Goal: Task Accomplishment & Management: Manage account settings

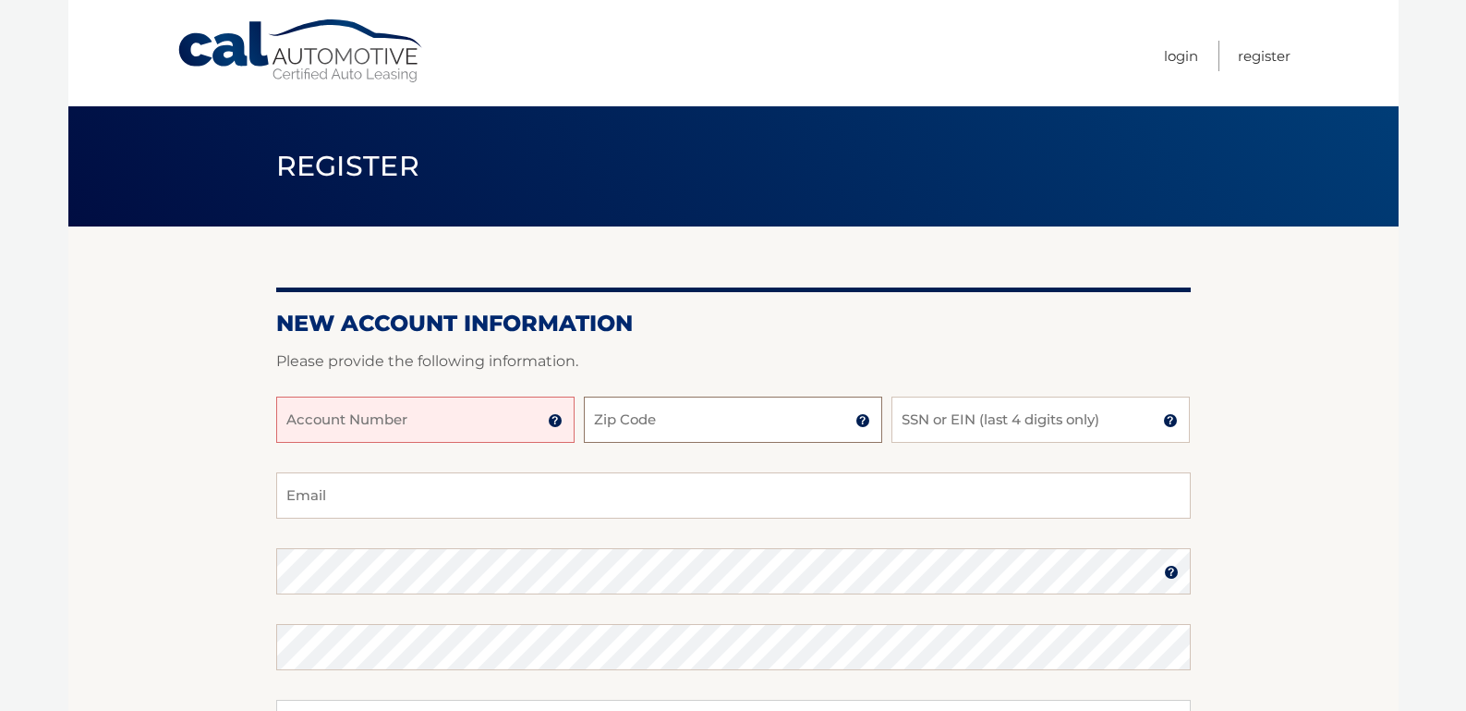
click at [671, 429] on input "Zip Code" at bounding box center [733, 419] width 298 height 46
click at [622, 257] on div "New Account Information Please provide the following information. Account Numbe…" at bounding box center [733, 587] width 915 height 722
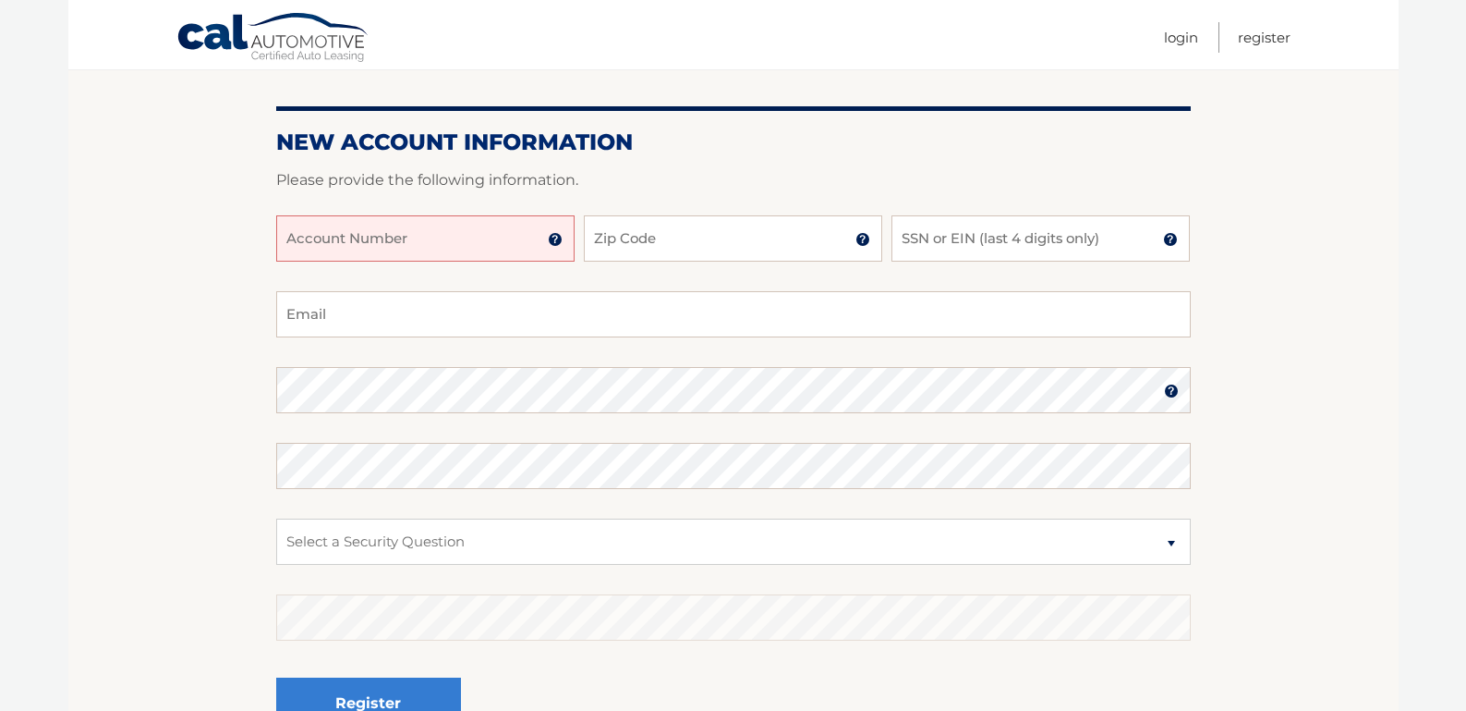
scroll to position [183, 0]
click at [638, 251] on input "Zip Code" at bounding box center [733, 236] width 298 height 46
type input "11797"
type input "javierliz@icloud.com"
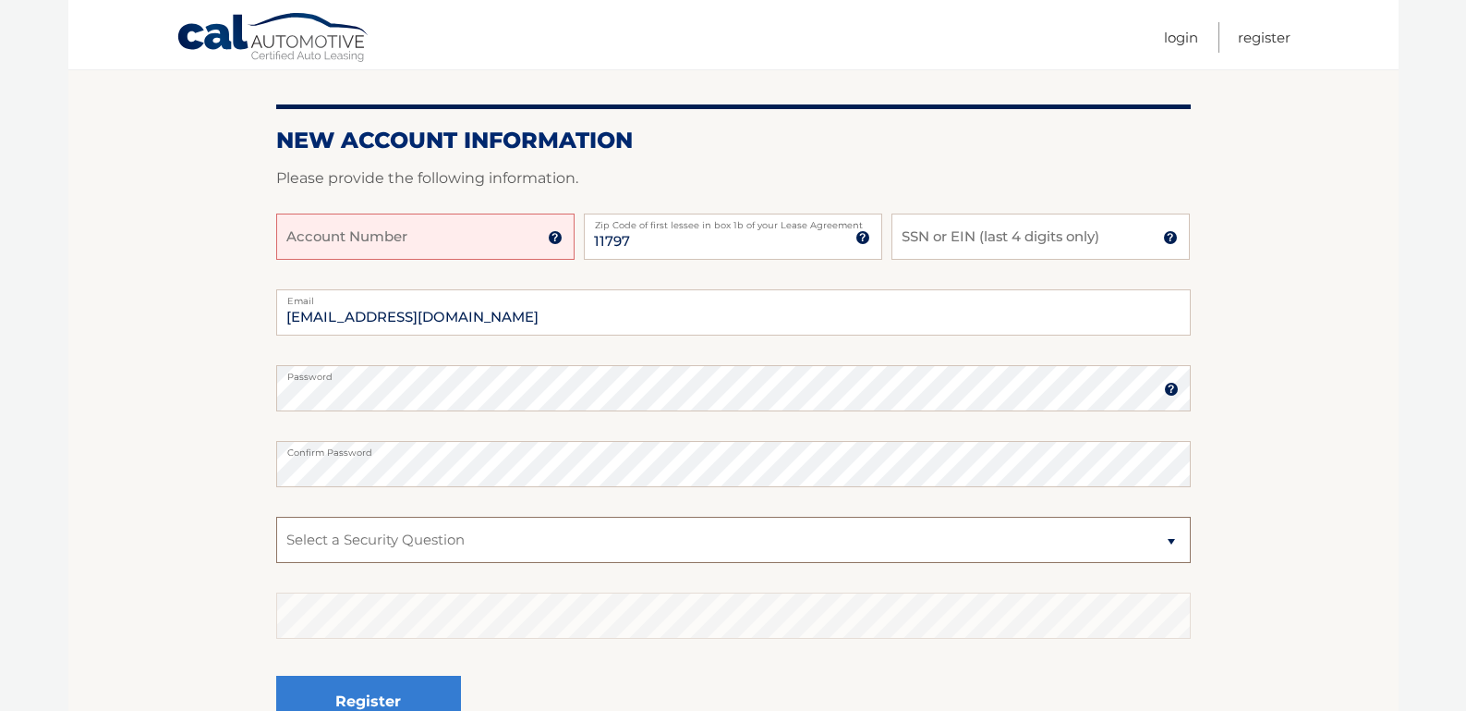
click at [602, 521] on select "Select a Security Question What was the name of your elementary school? What is…" at bounding box center [733, 540] width 915 height 46
select select "2"
click at [276, 517] on select "Select a Security Question What was the name of your elementary school? What is…" at bounding box center [733, 540] width 915 height 46
click at [422, 239] on input "Account Number" at bounding box center [425, 236] width 298 height 46
click at [407, 242] on input "Account Number" at bounding box center [425, 236] width 298 height 46
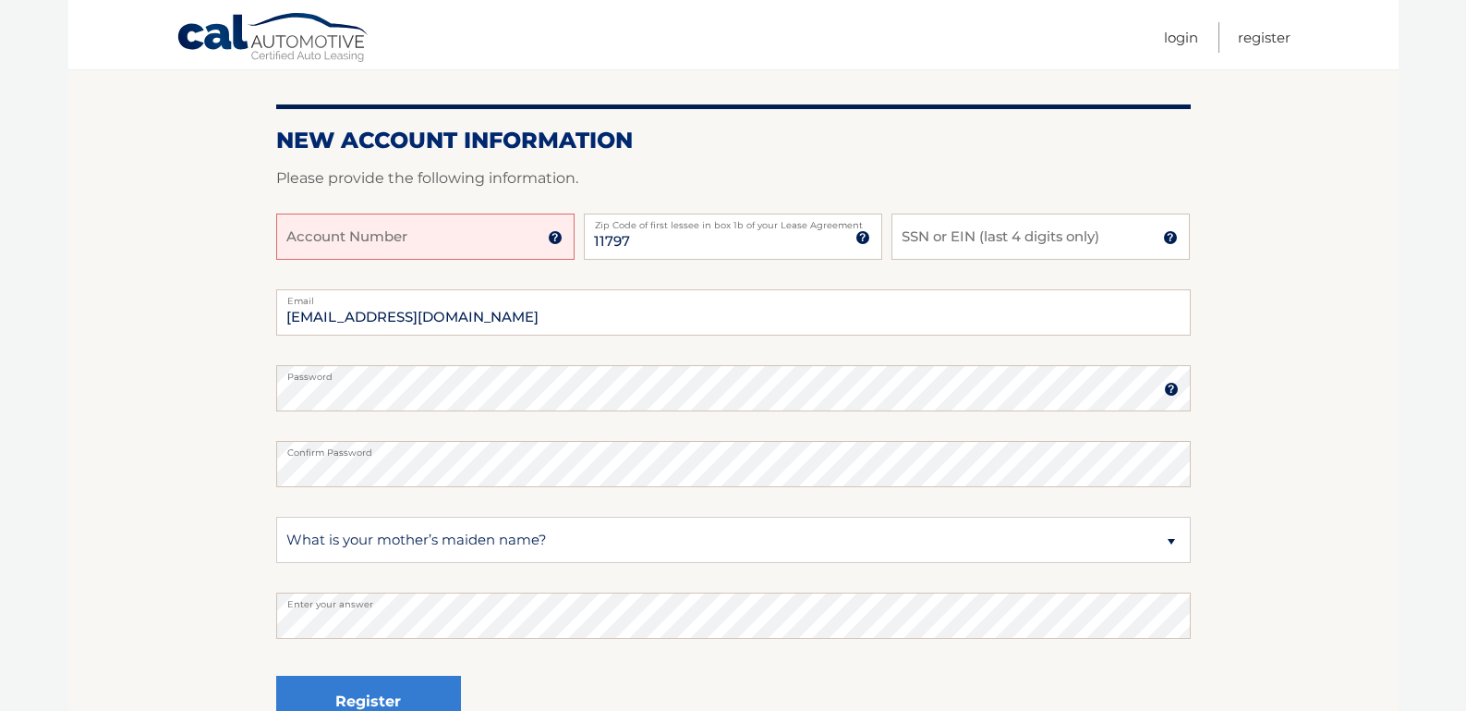
paste input "44456015899"
type input "44456015899"
click at [987, 237] on input "SSN or EIN (last 4 digits only)" at bounding box center [1041, 236] width 298 height 46
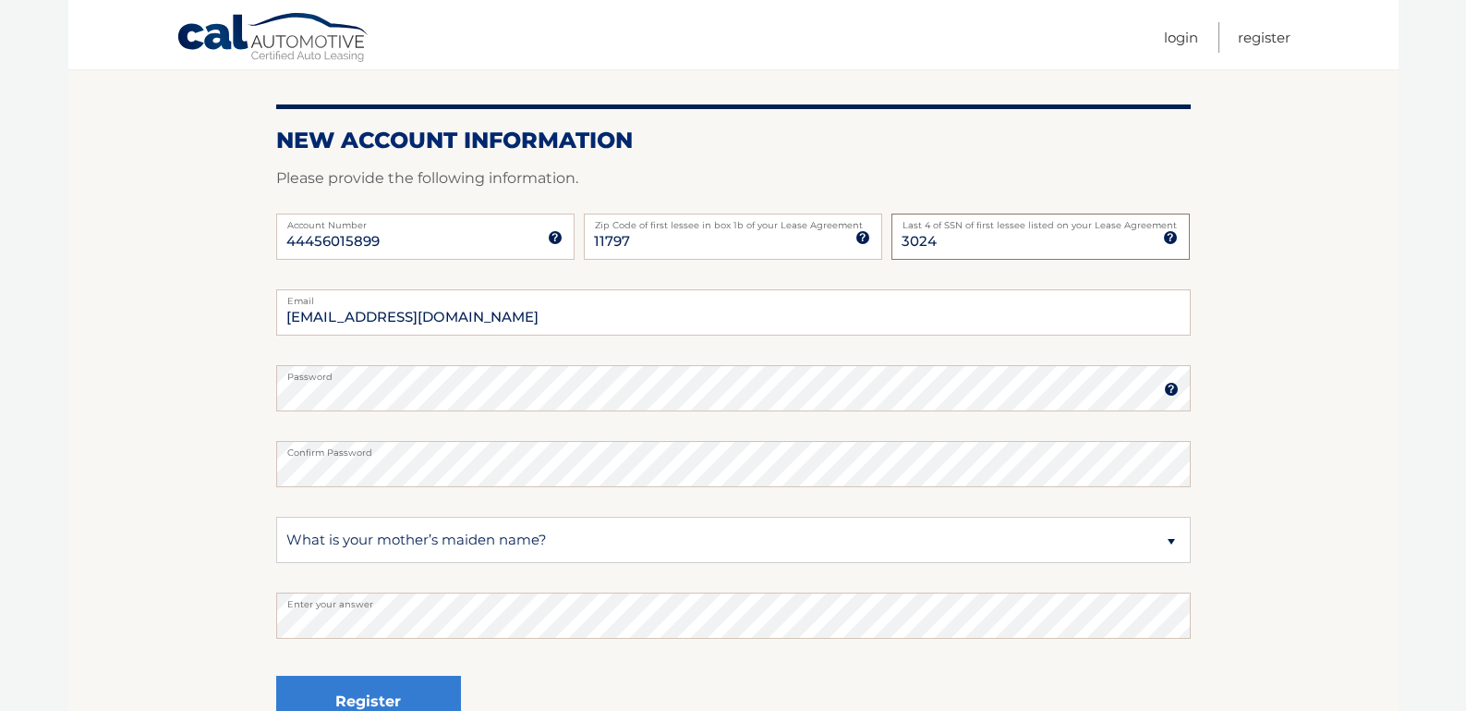
type input "3024"
click at [1064, 147] on h2 "New Account Information" at bounding box center [733, 141] width 915 height 28
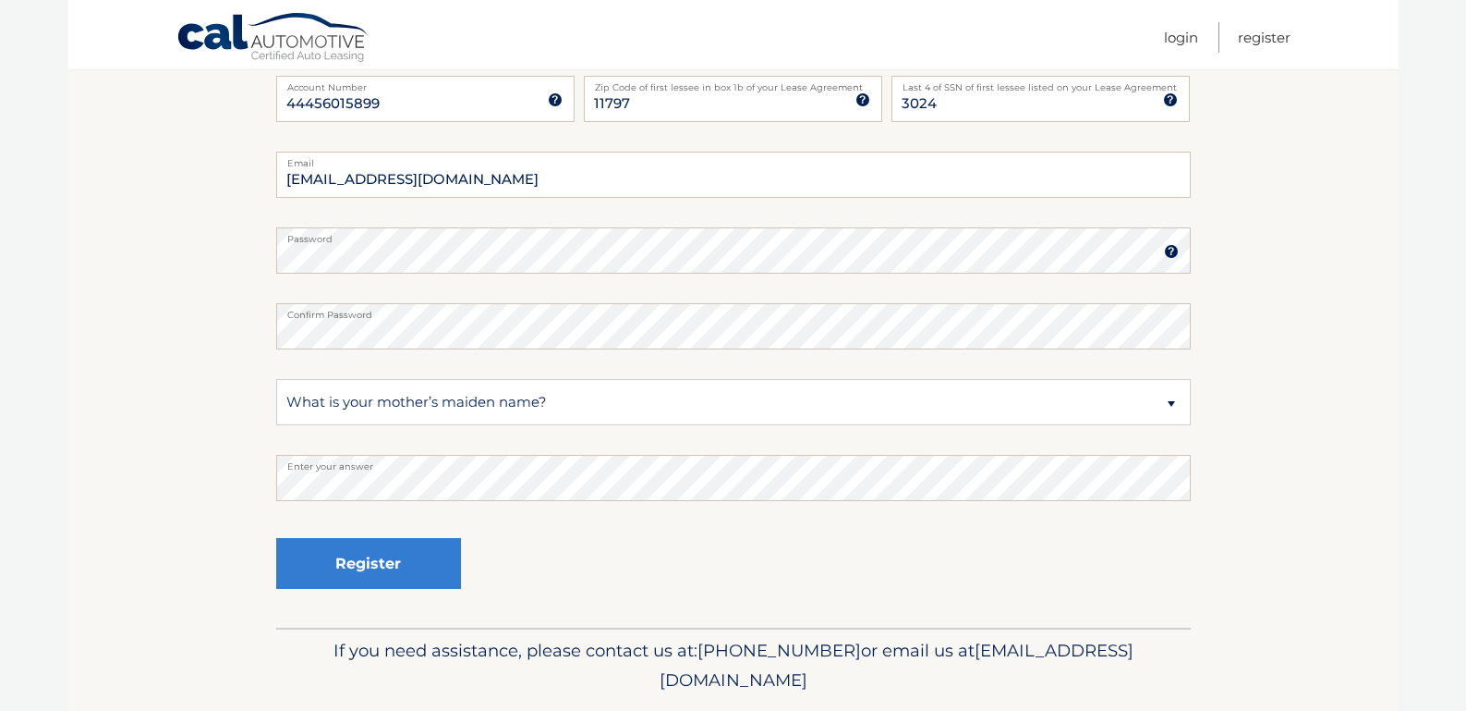
scroll to position [361, 0]
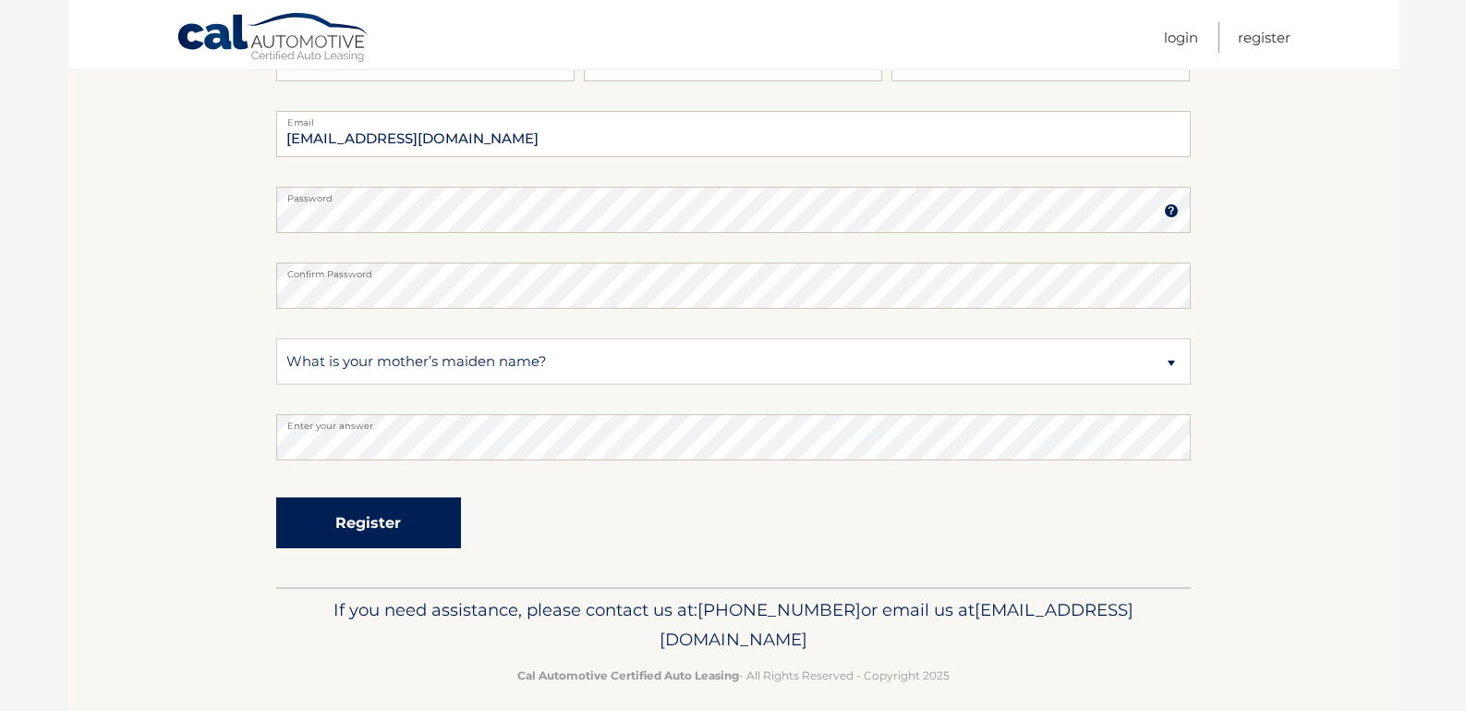
click at [359, 517] on button "Register" at bounding box center [368, 522] width 185 height 51
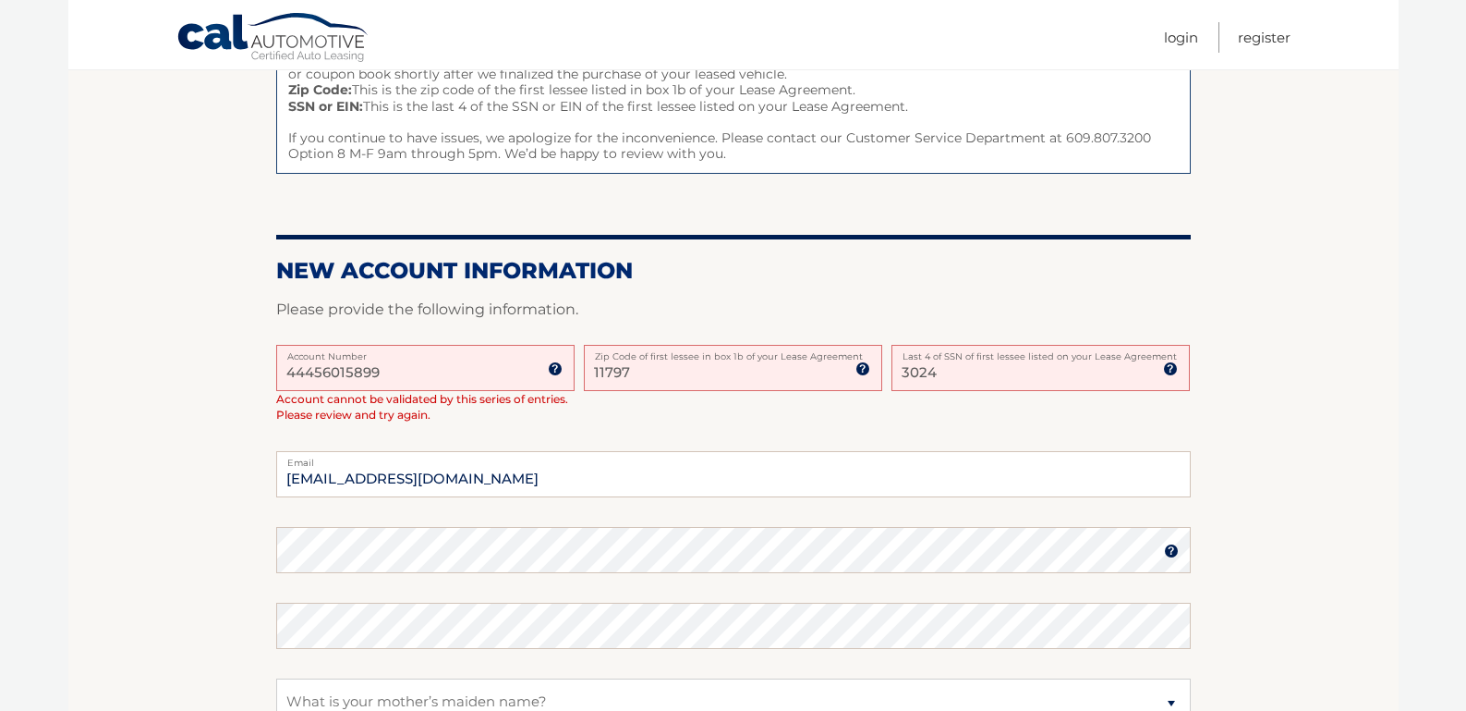
scroll to position [279, 0]
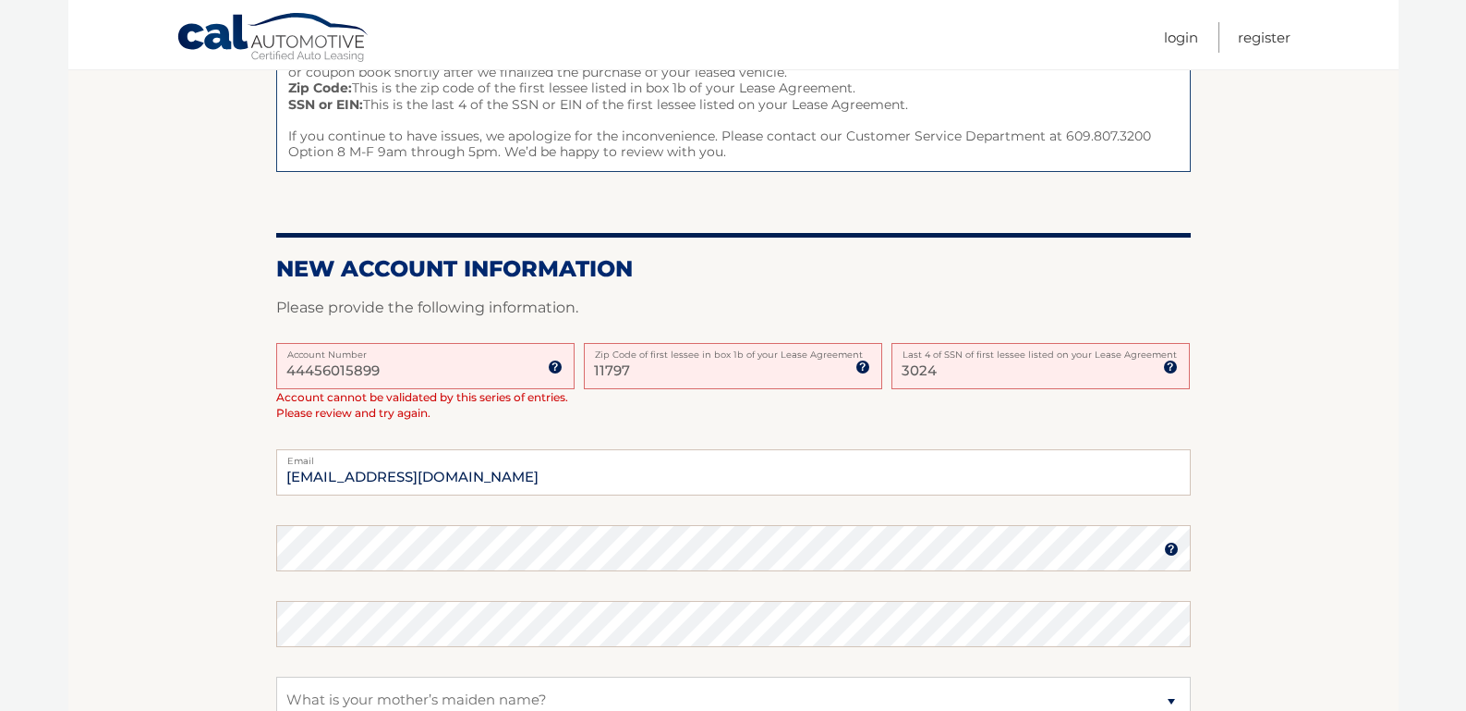
click at [681, 376] on input "11797" at bounding box center [733, 366] width 298 height 46
click at [681, 376] on input "Zip Code" at bounding box center [733, 366] width 298 height 46
type input "15241"
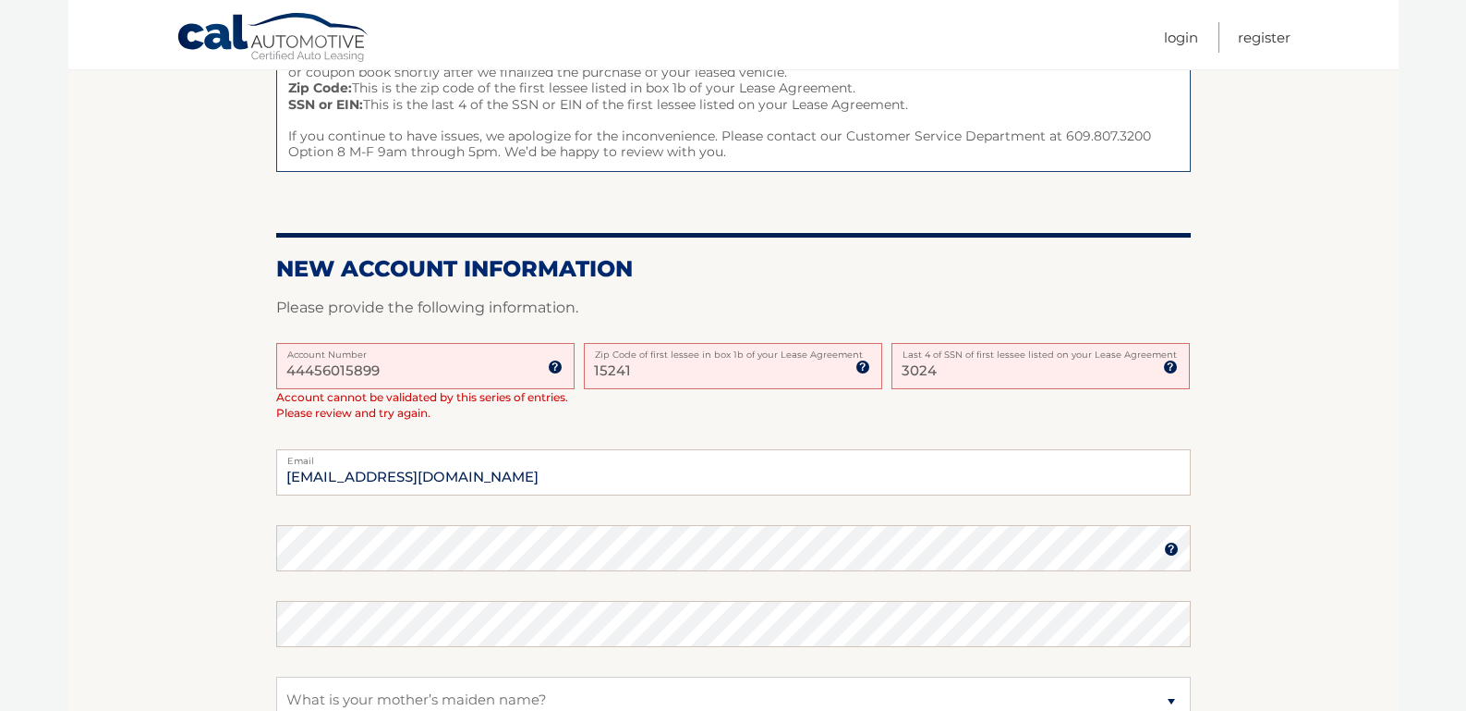
click at [847, 327] on div at bounding box center [733, 332] width 915 height 22
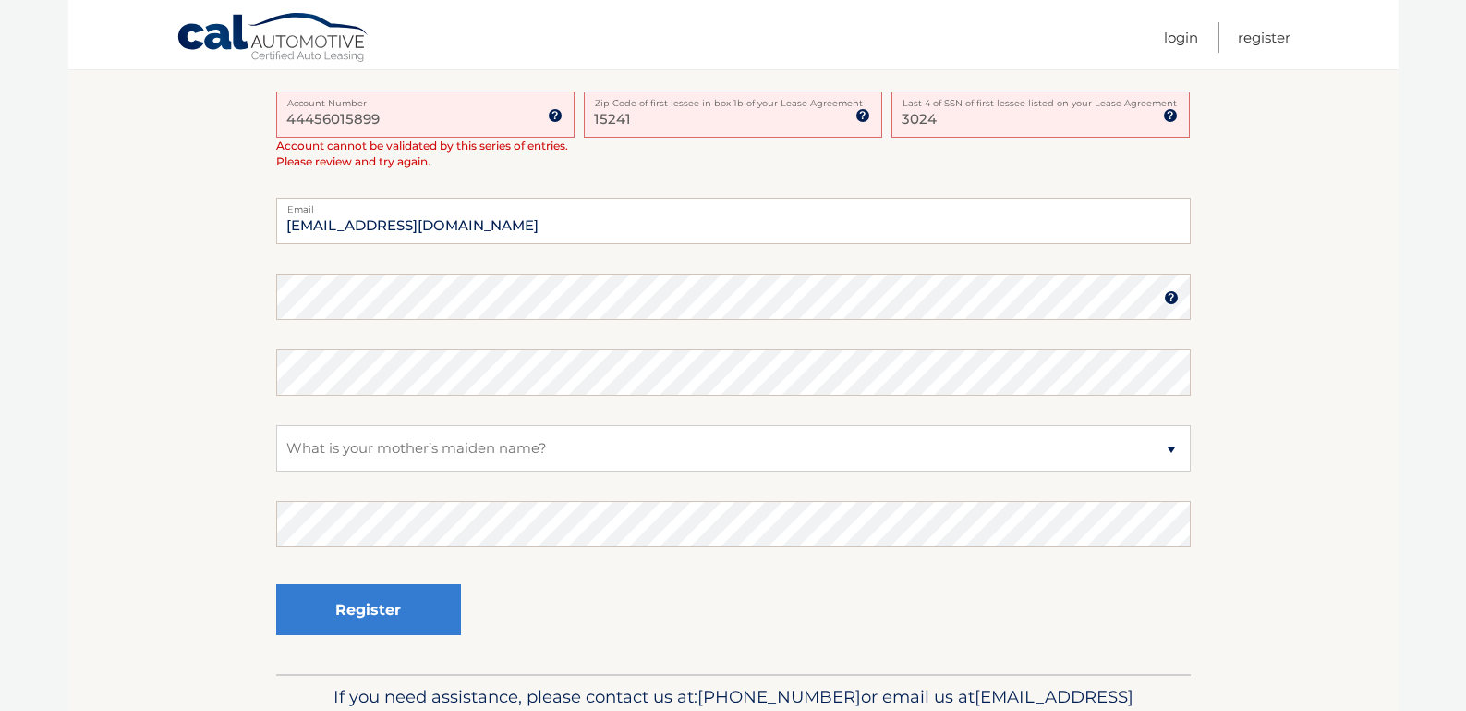
scroll to position [535, 0]
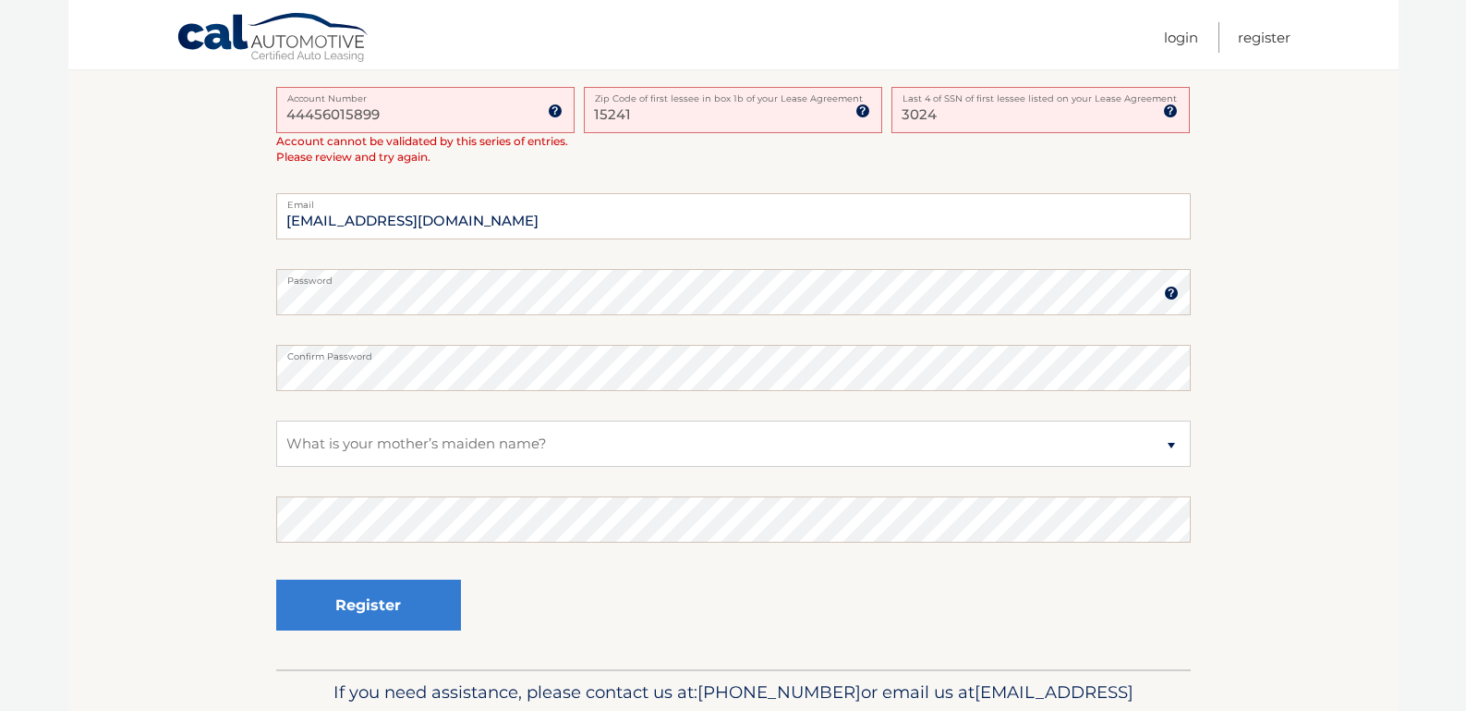
click at [300, 282] on label "Password" at bounding box center [733, 276] width 915 height 15
click at [347, 435] on select "Select a Security Question What was the name of your elementary school? What is…" at bounding box center [733, 443] width 915 height 46
click at [276, 420] on select "Select a Security Question What was the name of your elementary school? What is…" at bounding box center [733, 443] width 915 height 46
click at [359, 596] on button "Register" at bounding box center [368, 604] width 185 height 51
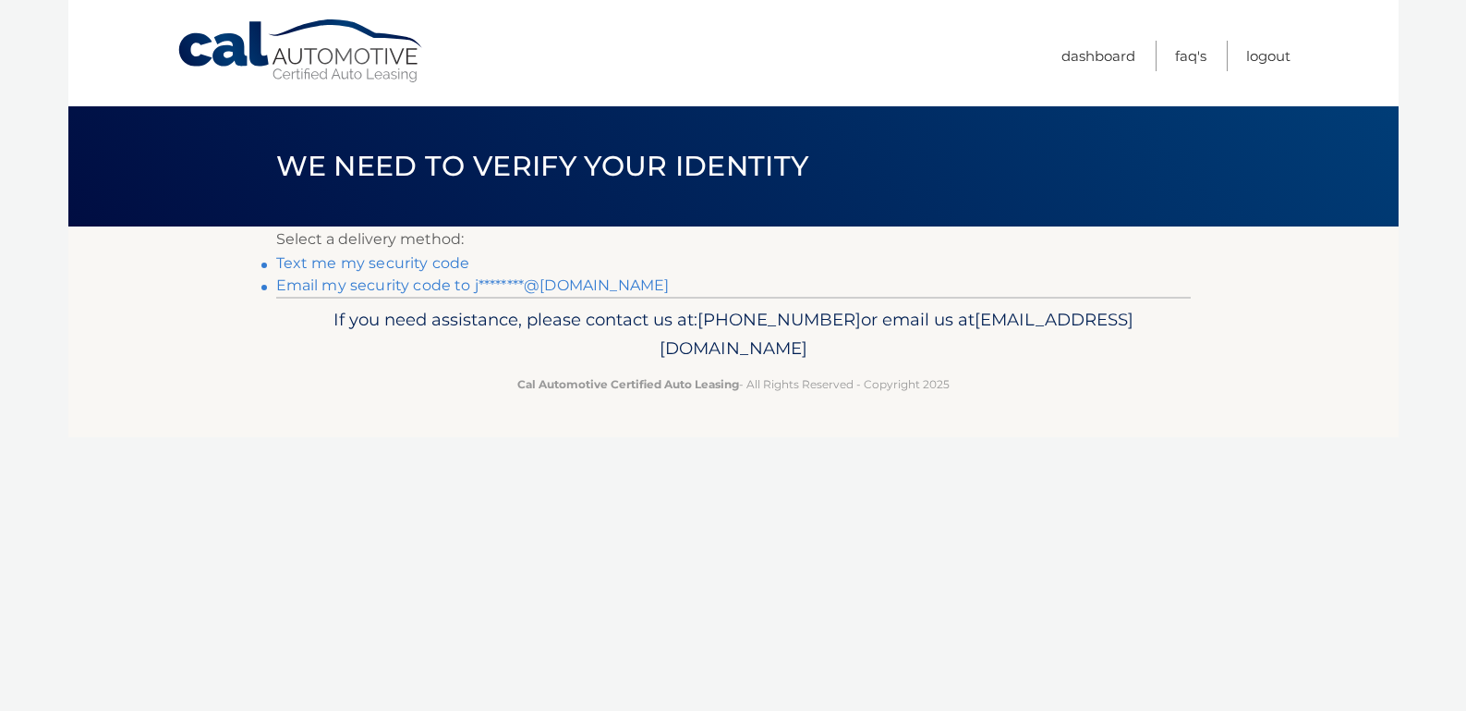
click at [347, 261] on link "Text me my security code" at bounding box center [373, 263] width 194 height 18
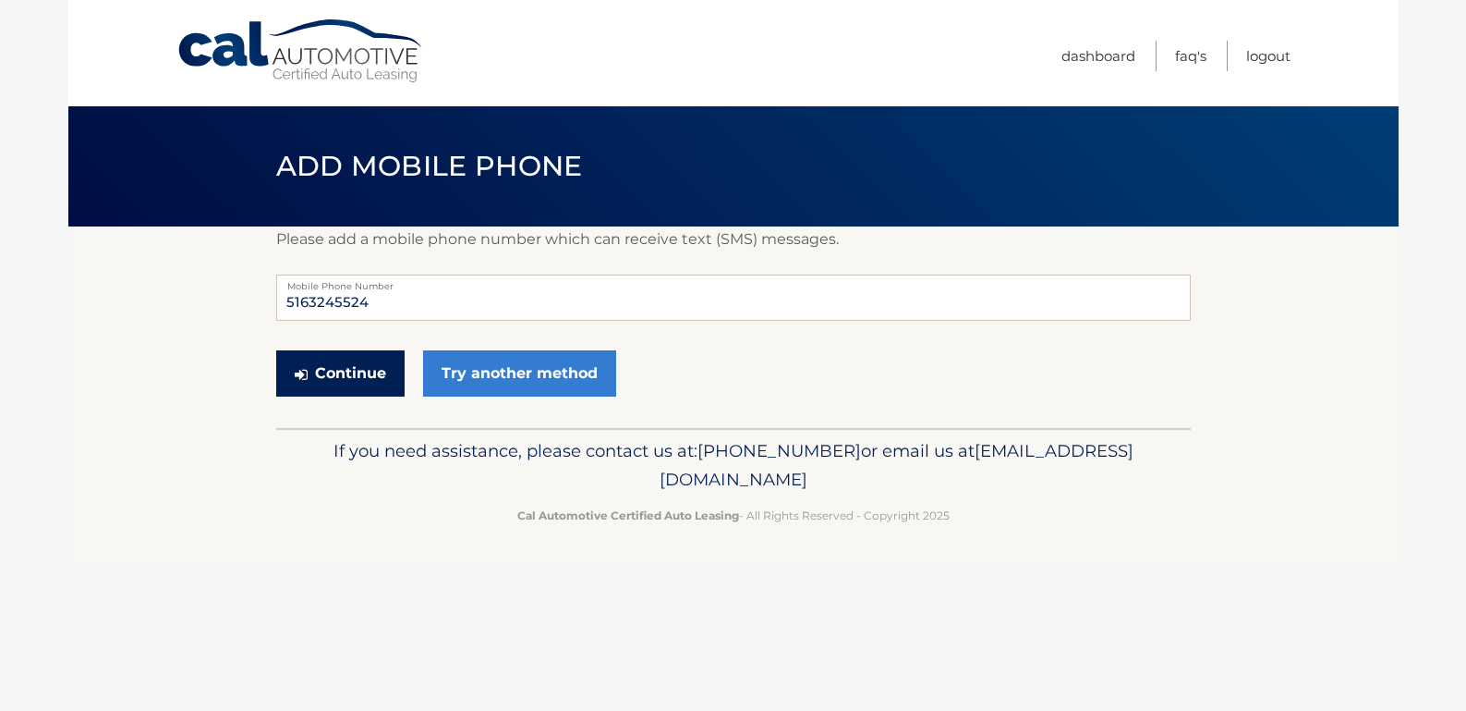
click at [339, 373] on button "Continue" at bounding box center [340, 373] width 128 height 46
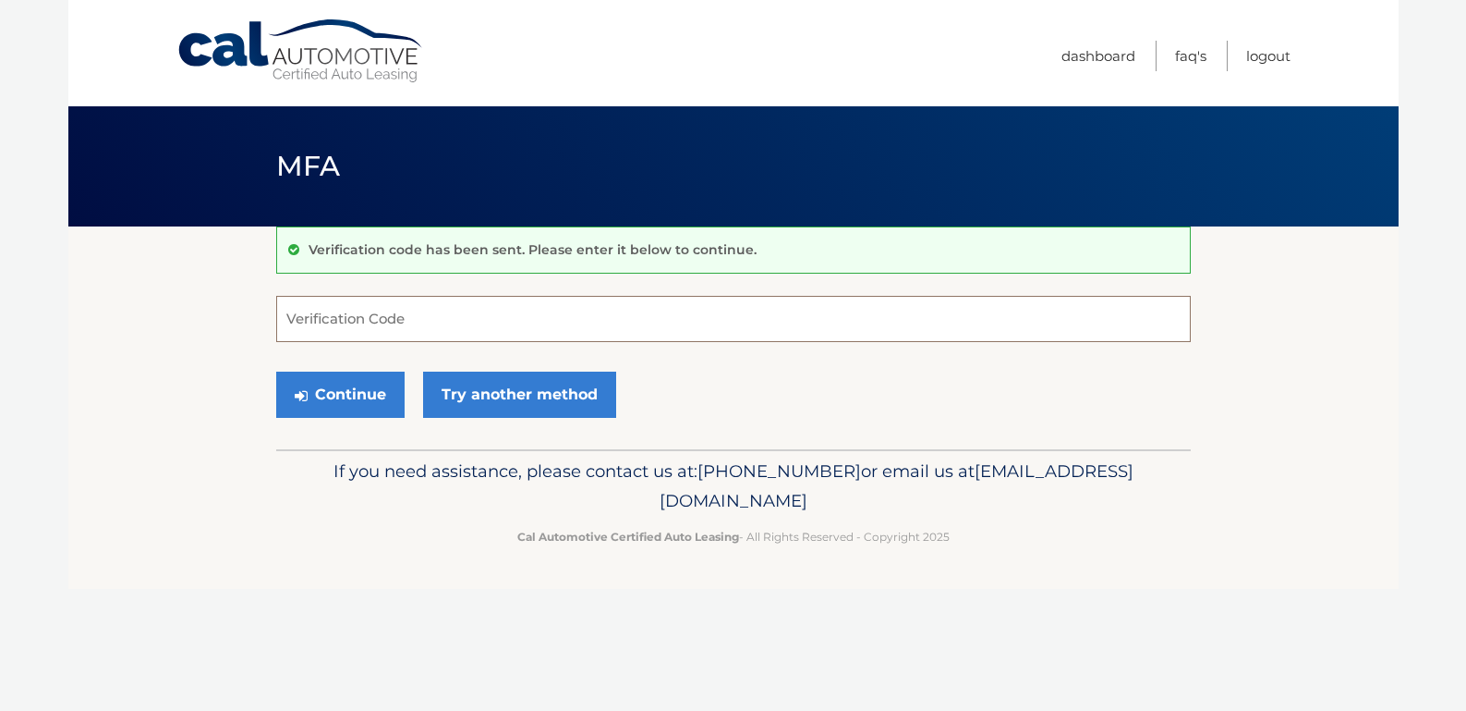
click at [397, 322] on input "Verification Code" at bounding box center [733, 319] width 915 height 46
type input "272245"
click at [347, 391] on button "Continue" at bounding box center [340, 394] width 128 height 46
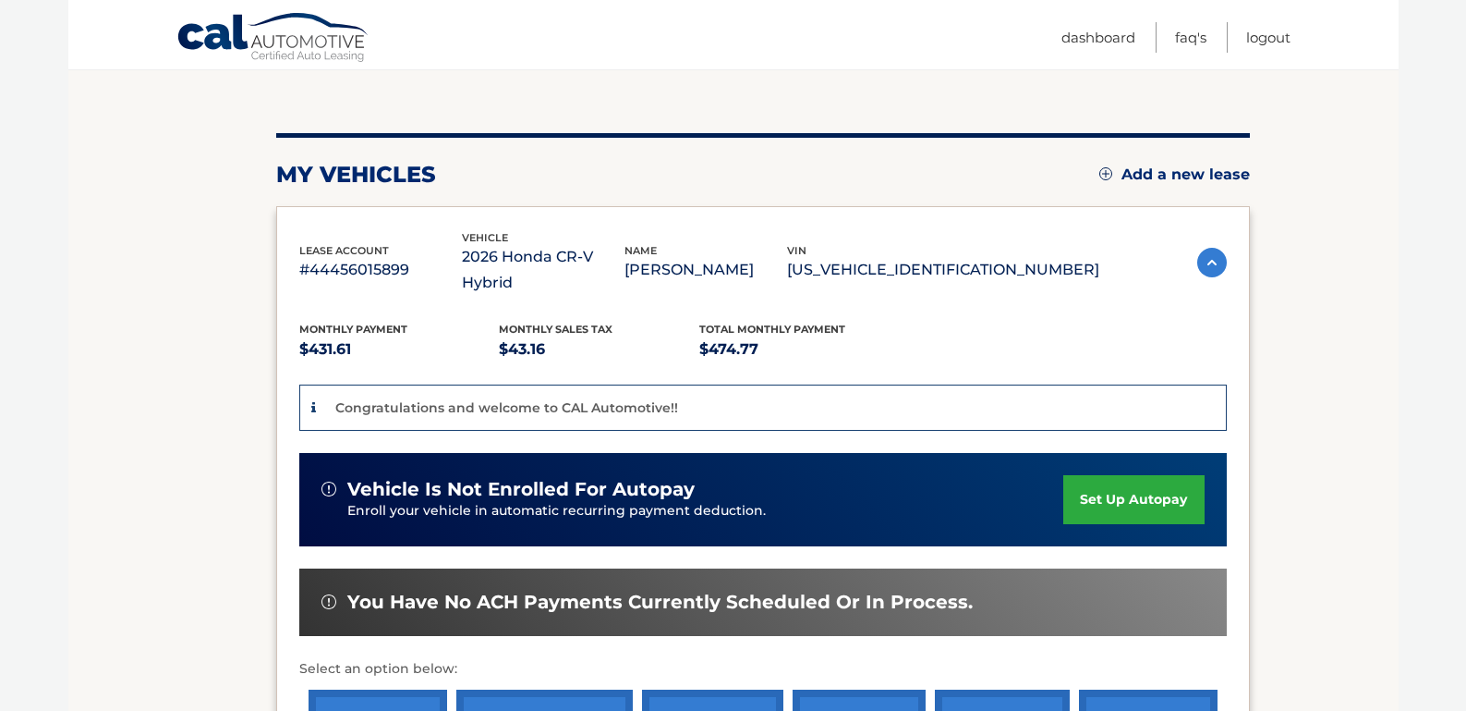
scroll to position [177, 0]
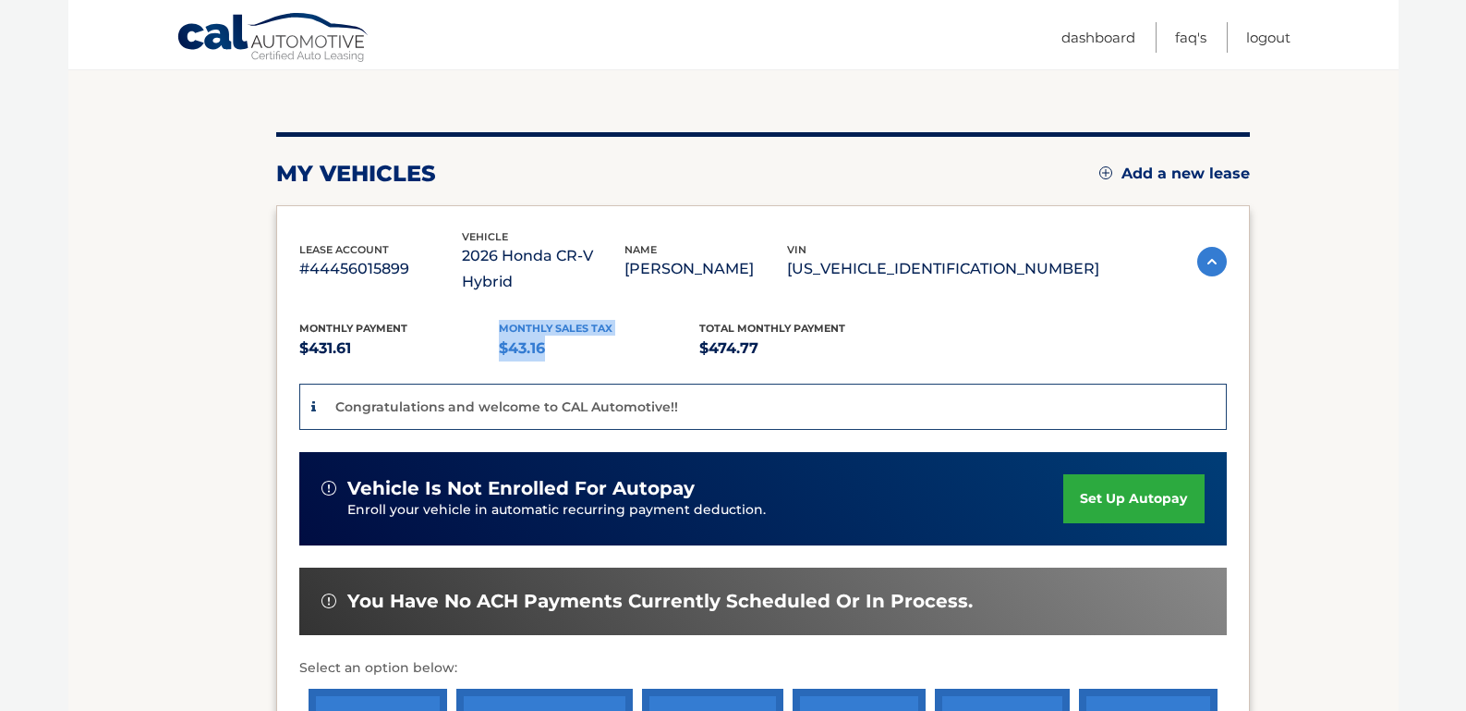
drag, startPoint x: 500, startPoint y: 299, endPoint x: 562, endPoint y: 326, distance: 67.5
click at [562, 326] on div "Monthly sales Tax $43.16" at bounding box center [599, 341] width 201 height 42
click at [562, 335] on p "$43.16" at bounding box center [599, 348] width 201 height 26
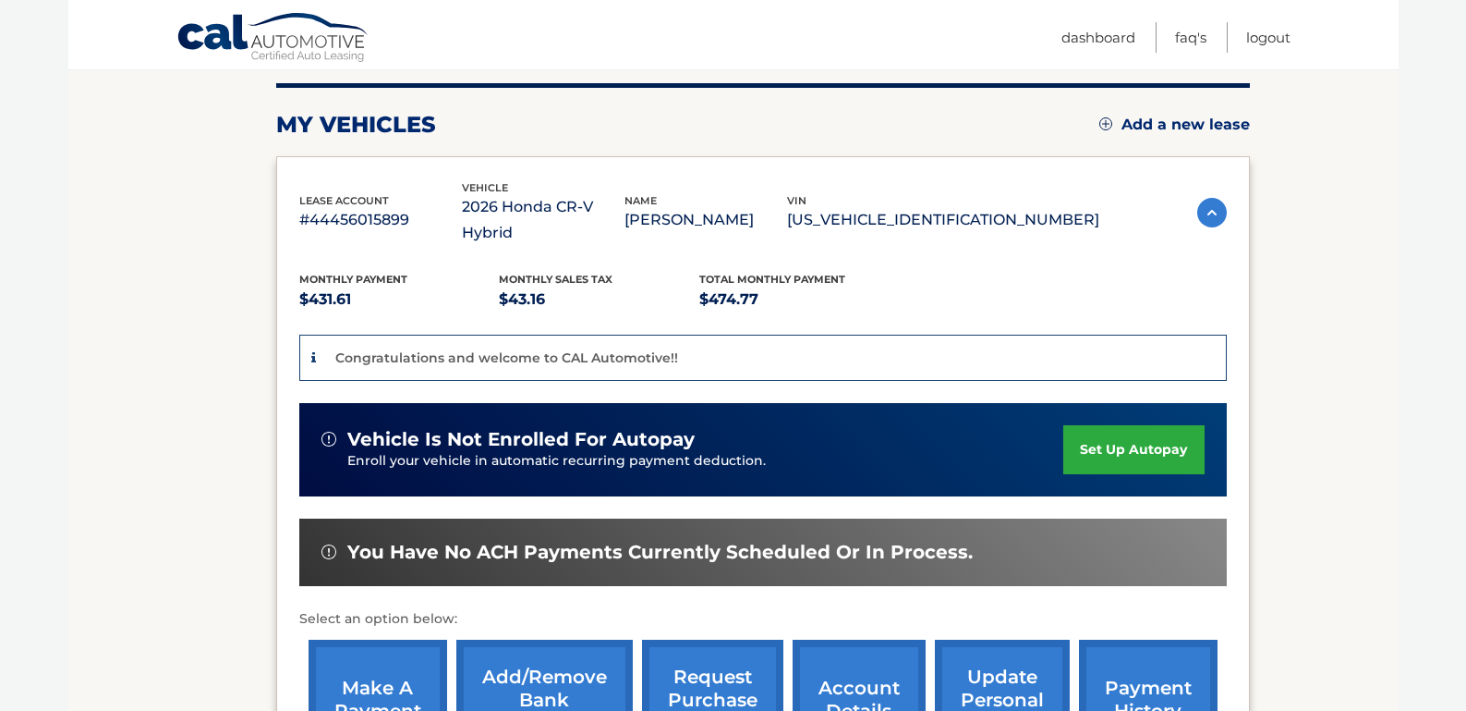
scroll to position [228, 0]
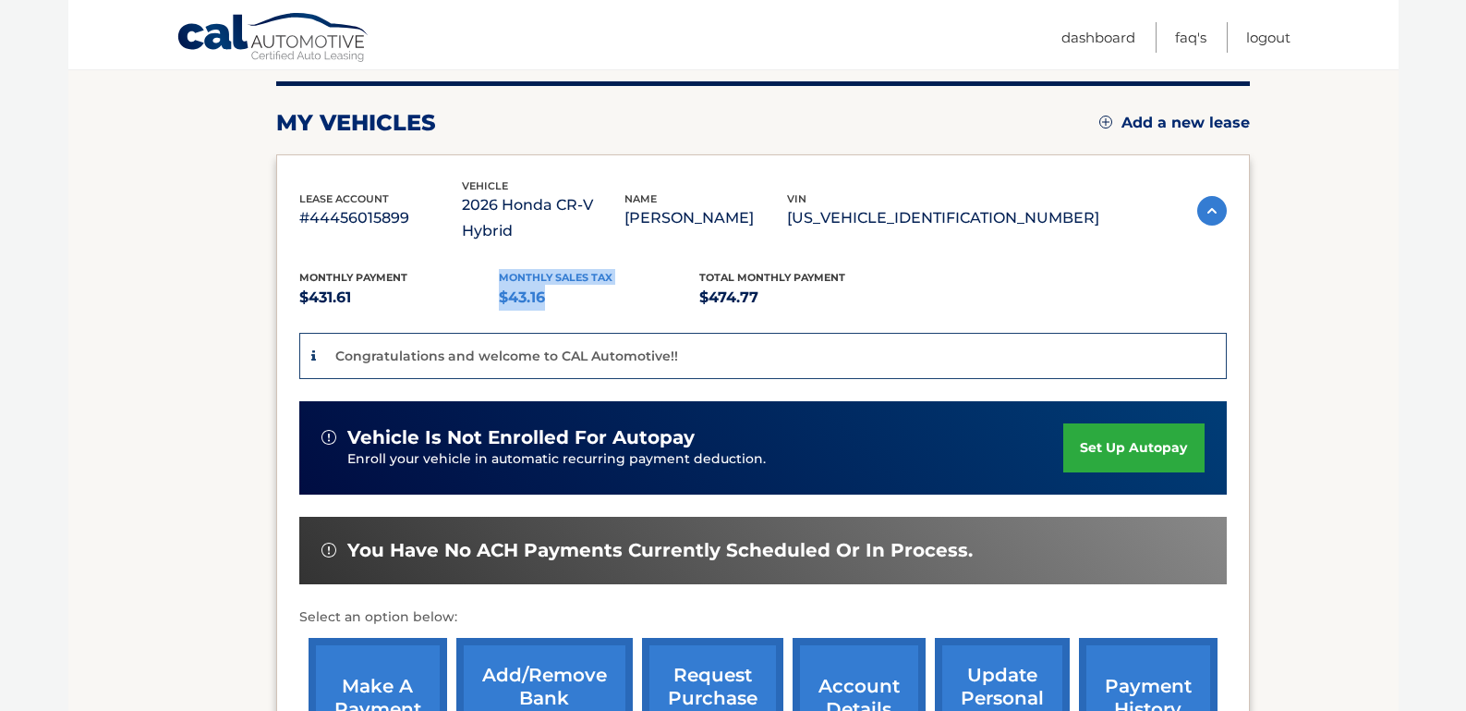
drag, startPoint x: 497, startPoint y: 249, endPoint x: 600, endPoint y: 269, distance: 104.6
click at [600, 269] on div "Monthly sales Tax $43.16" at bounding box center [599, 290] width 201 height 42
click at [600, 285] on p "$43.16" at bounding box center [599, 298] width 201 height 26
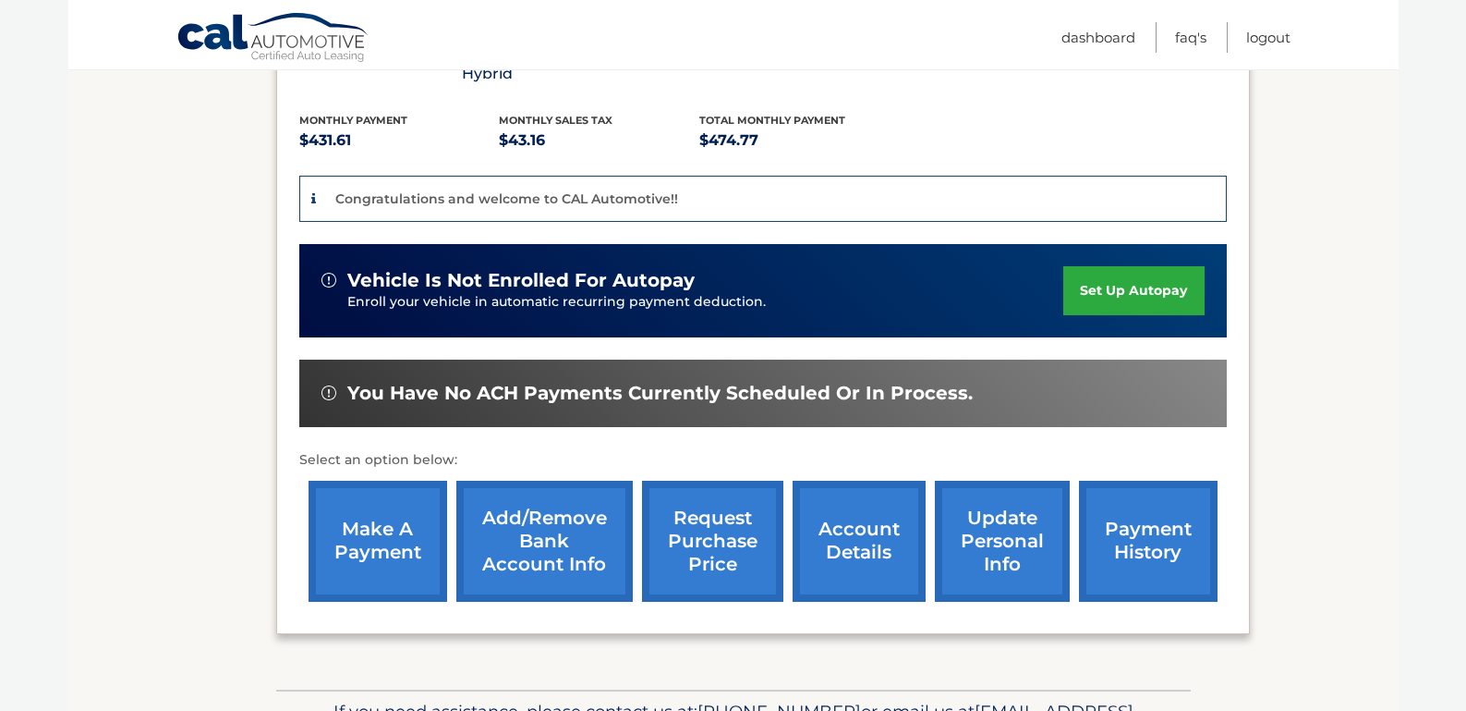
scroll to position [394, 0]
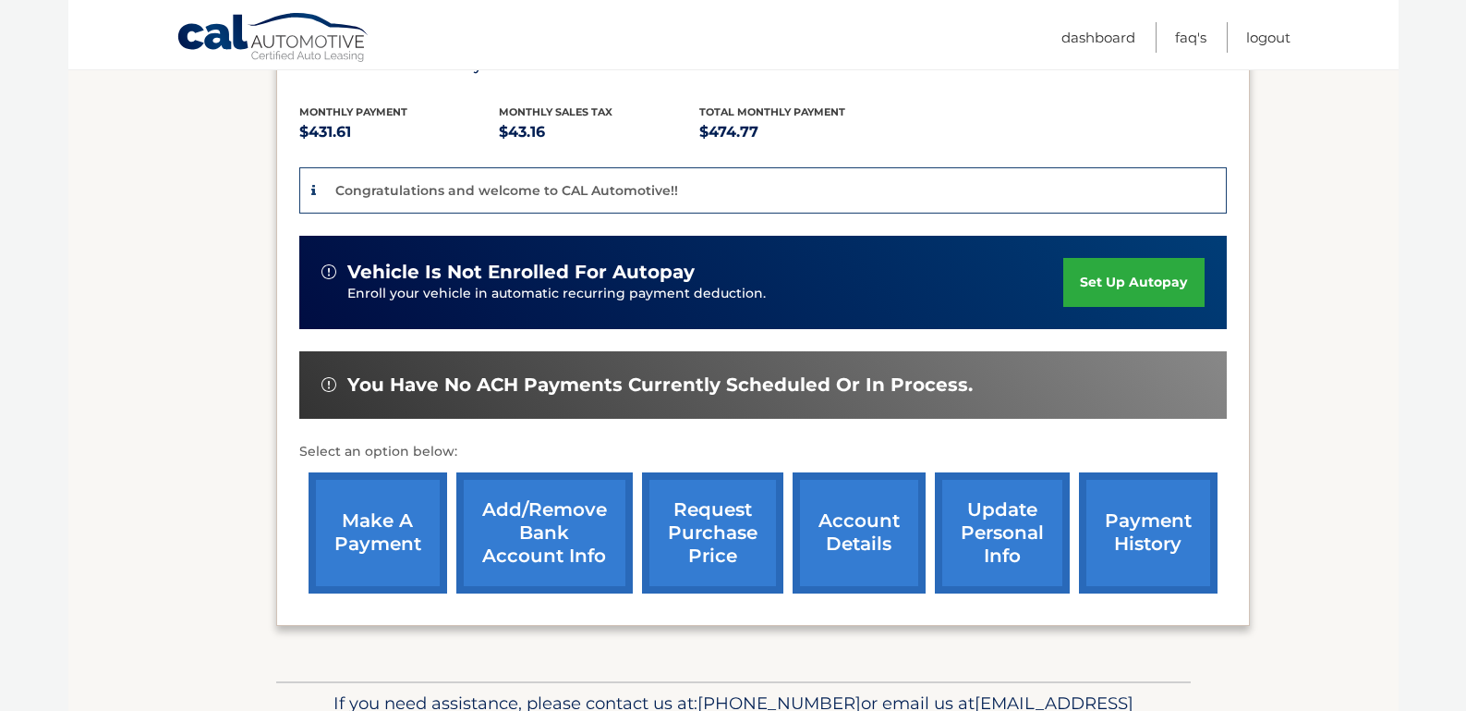
click at [1132, 258] on link "set up autopay" at bounding box center [1134, 282] width 140 height 49
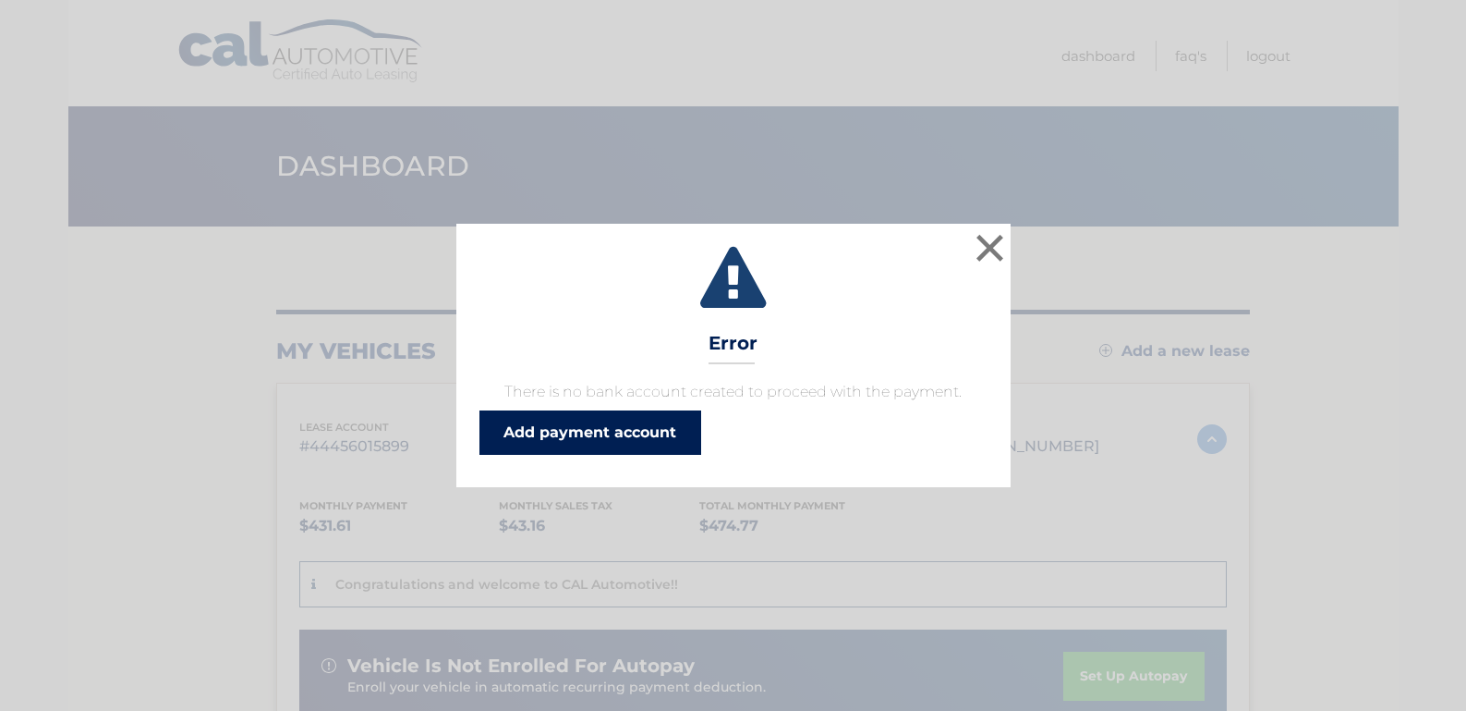
click at [613, 438] on link "Add payment account" at bounding box center [591, 432] width 222 height 44
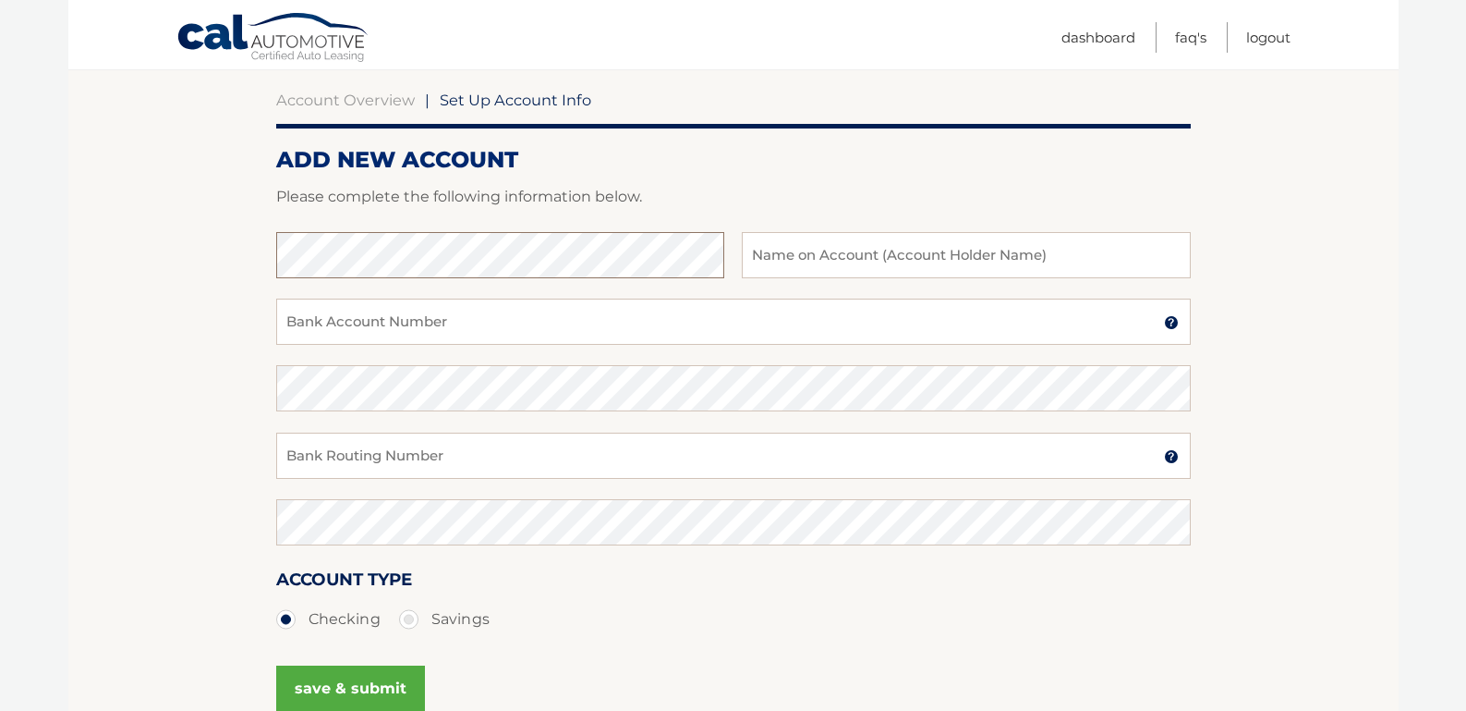
scroll to position [188, 0]
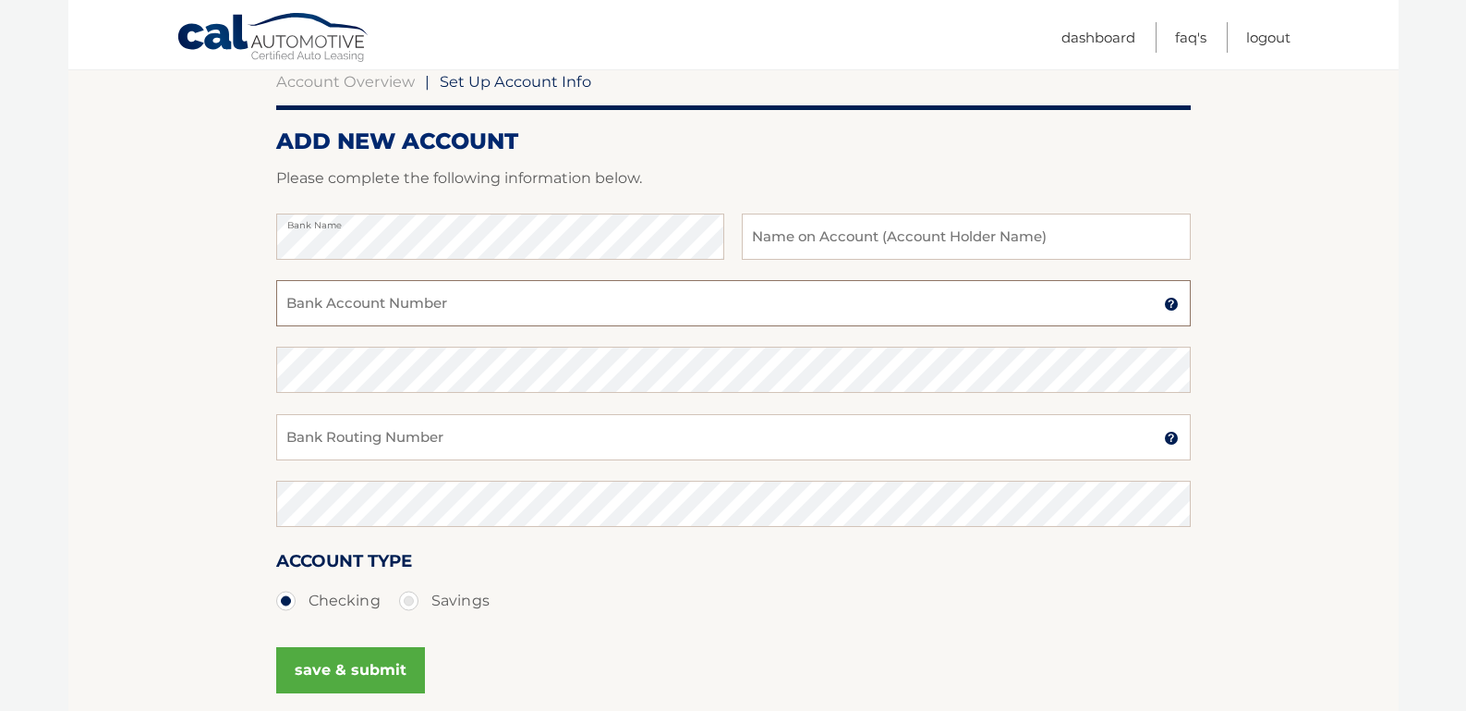
click at [343, 302] on input "Bank Account Number" at bounding box center [733, 303] width 915 height 46
paste input "9981861157"
type input "9981861157"
click at [313, 435] on input "Bank Routing Number" at bounding box center [733, 437] width 915 height 46
paste input "221473652"
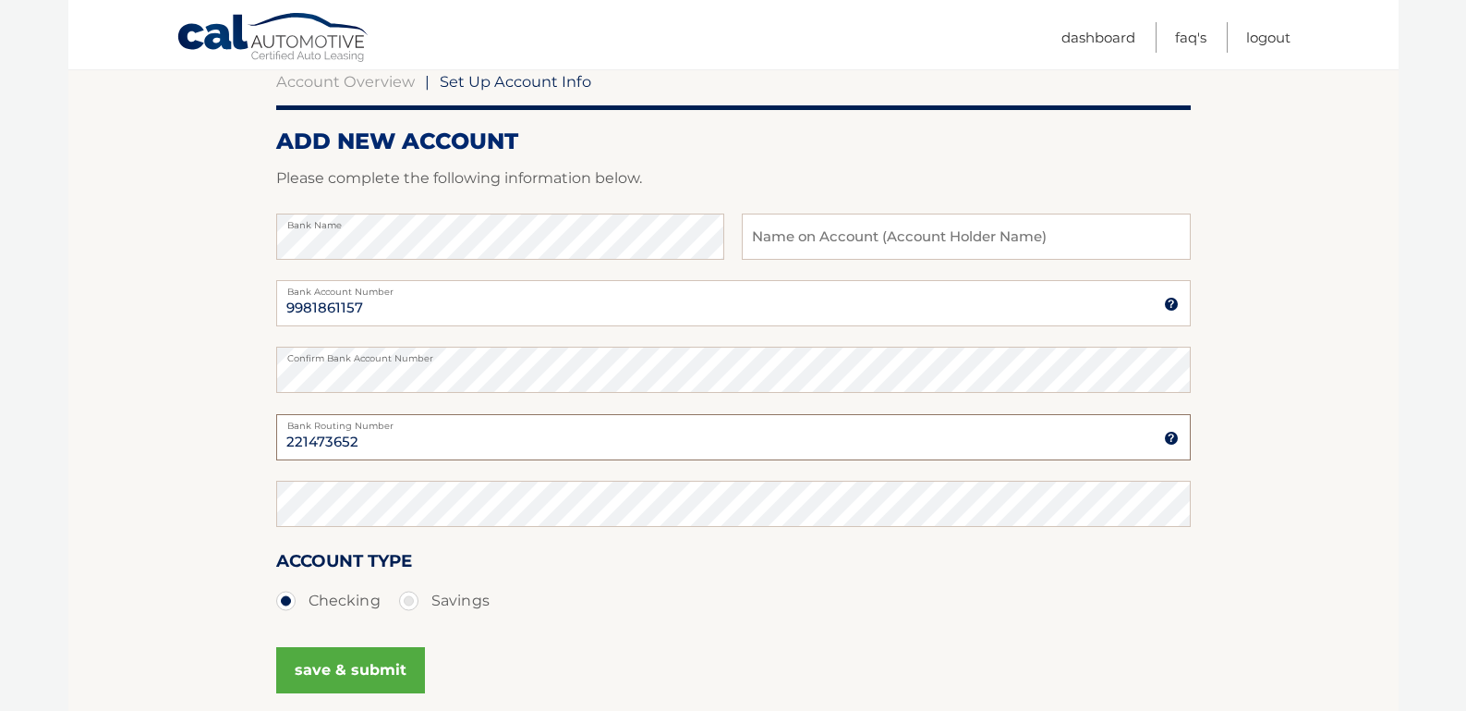
type input "221473652"
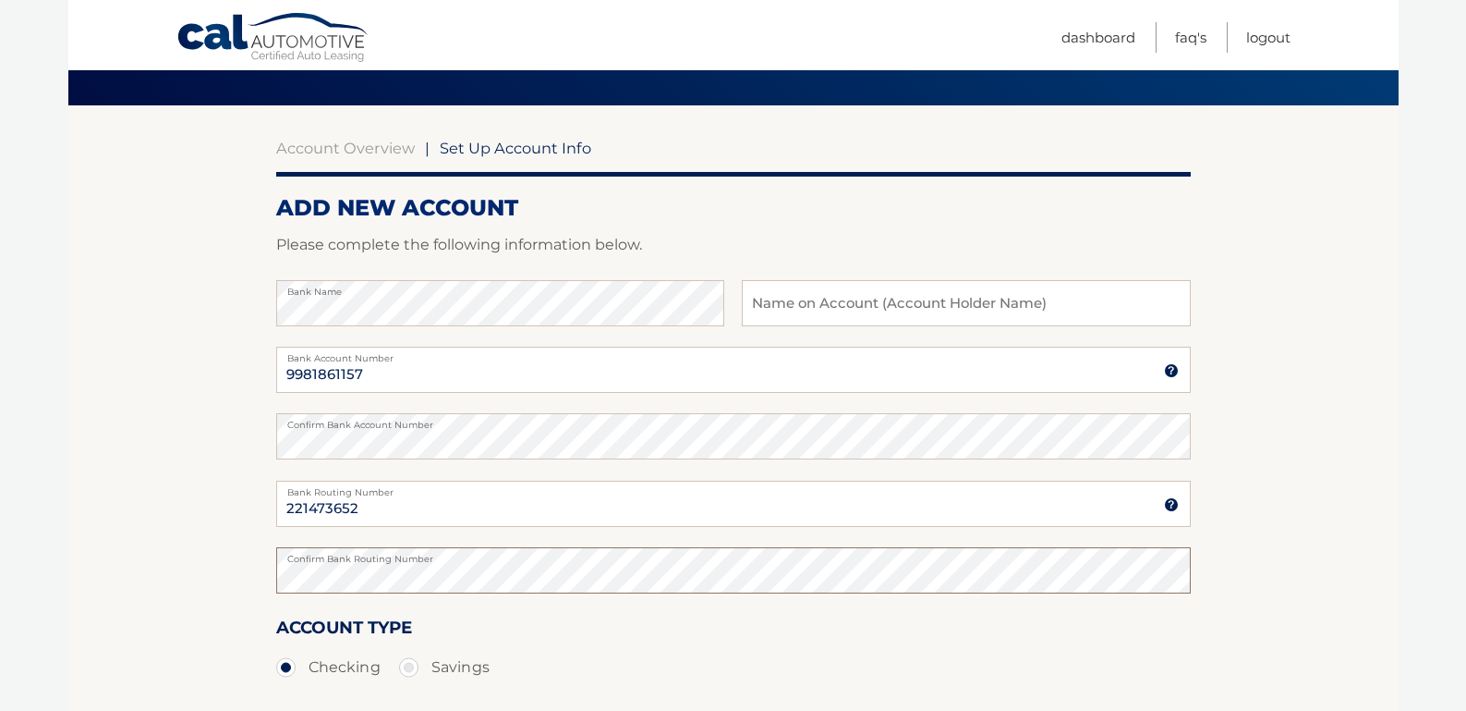
scroll to position [119, 0]
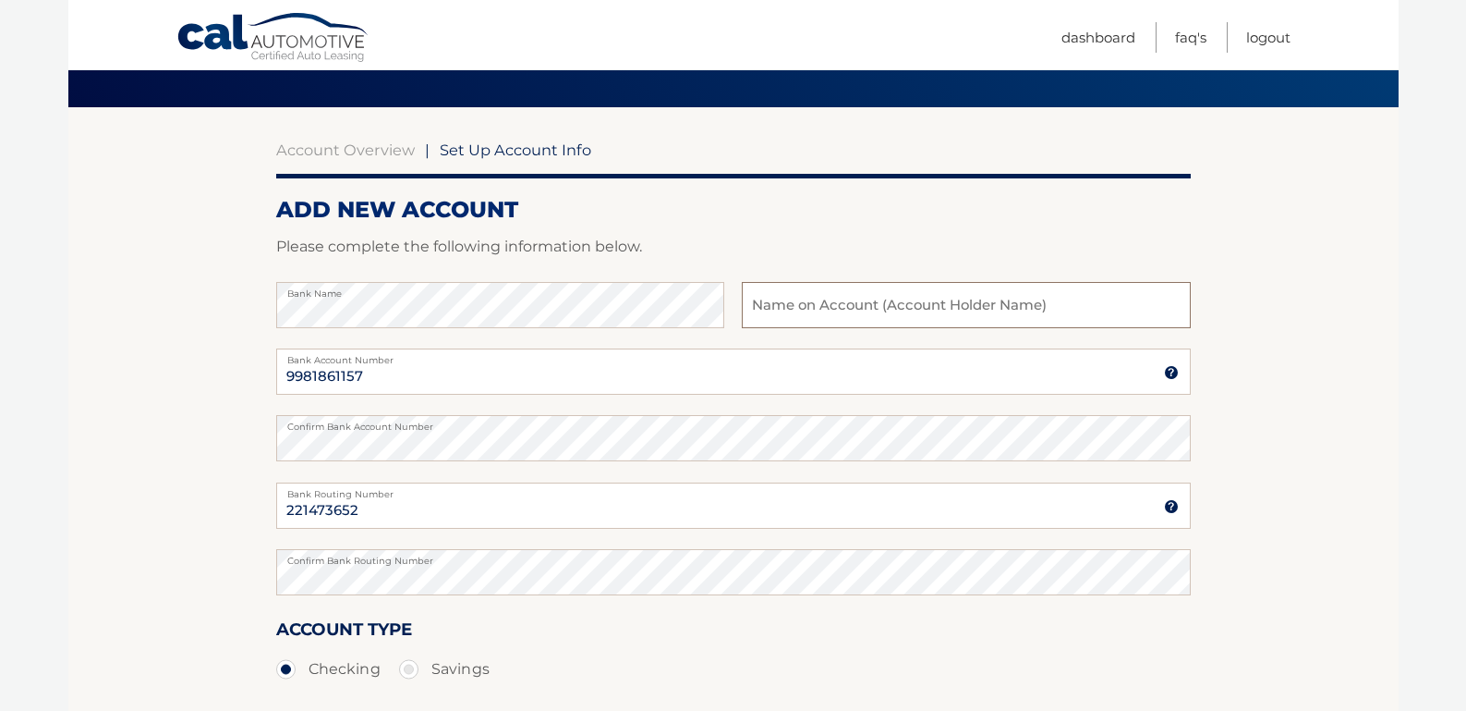
click at [821, 312] on input "text" at bounding box center [966, 305] width 448 height 46
type input "Javier Liz"
click at [829, 236] on p "Please complete the following information below." at bounding box center [733, 247] width 915 height 26
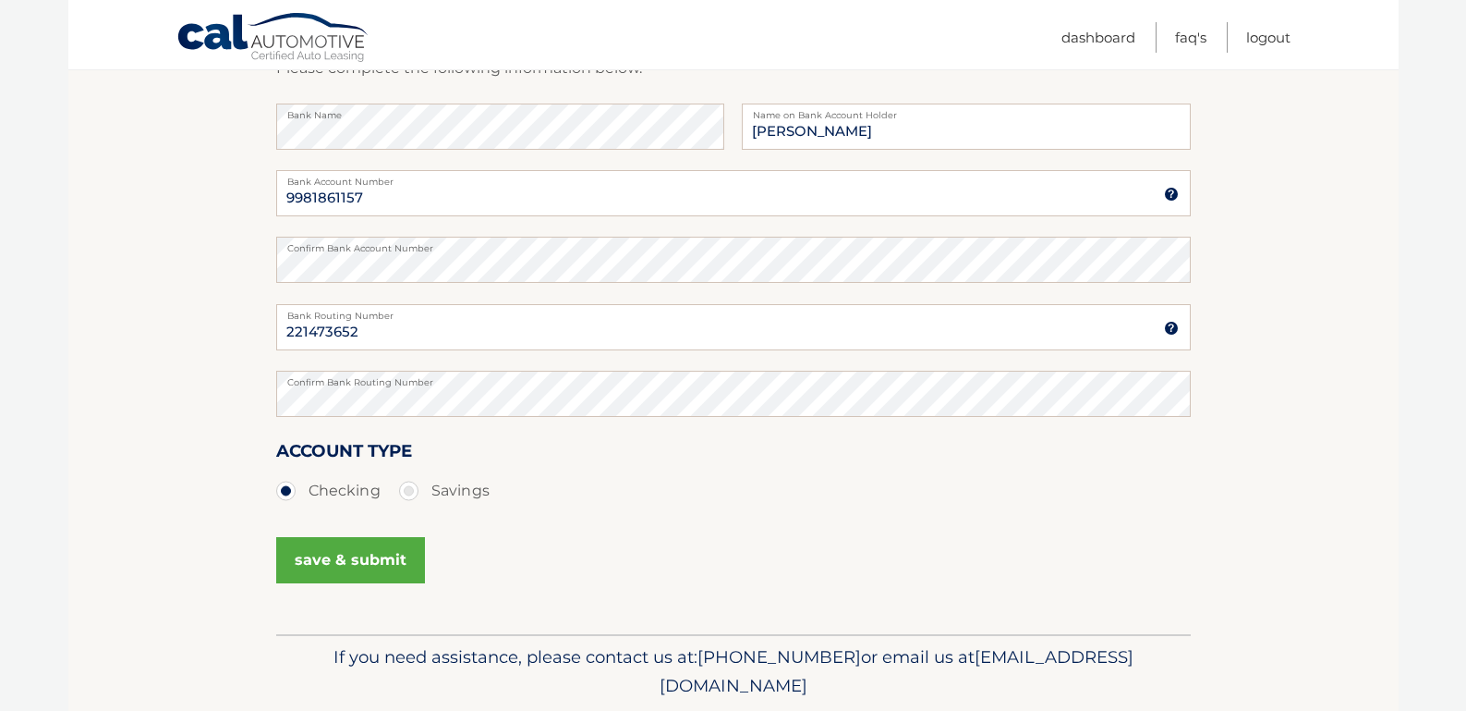
scroll to position [303, 0]
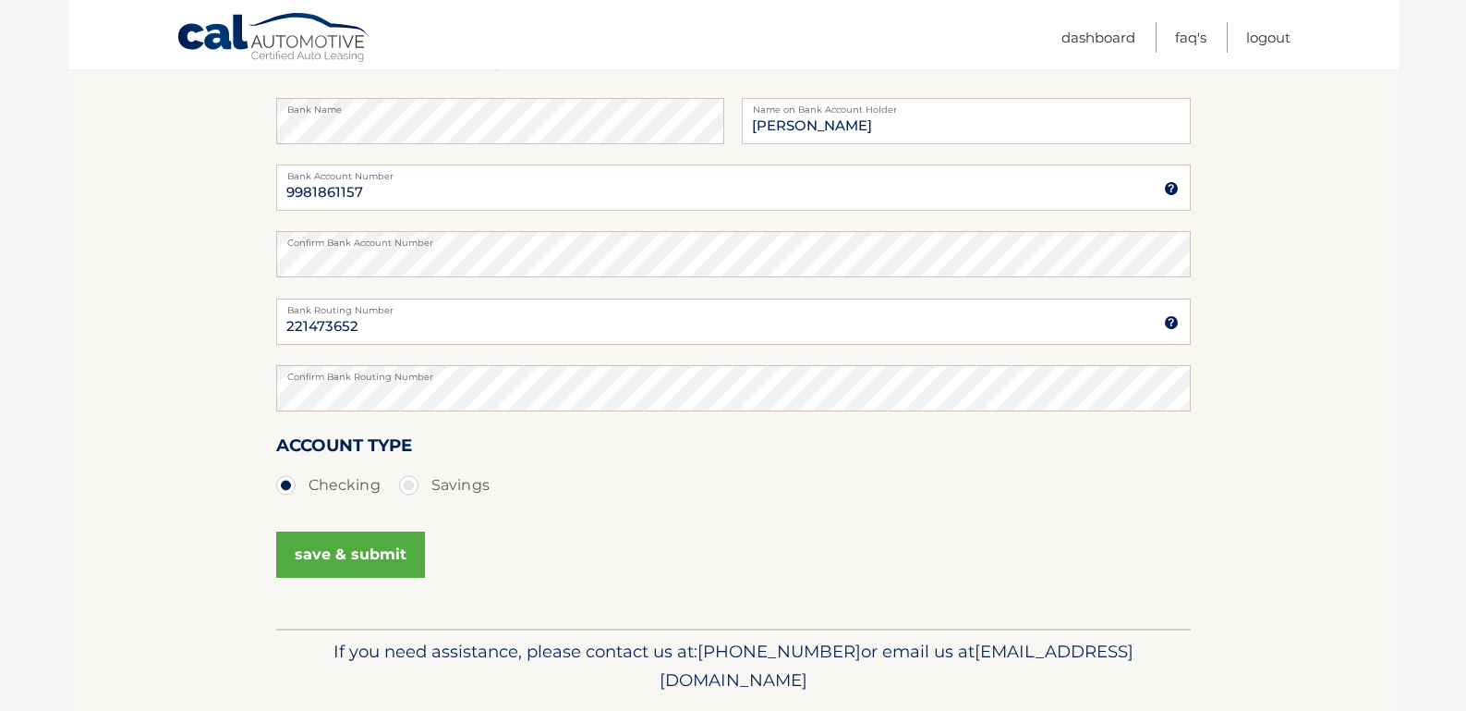
click at [343, 553] on button "save & submit" at bounding box center [350, 554] width 149 height 46
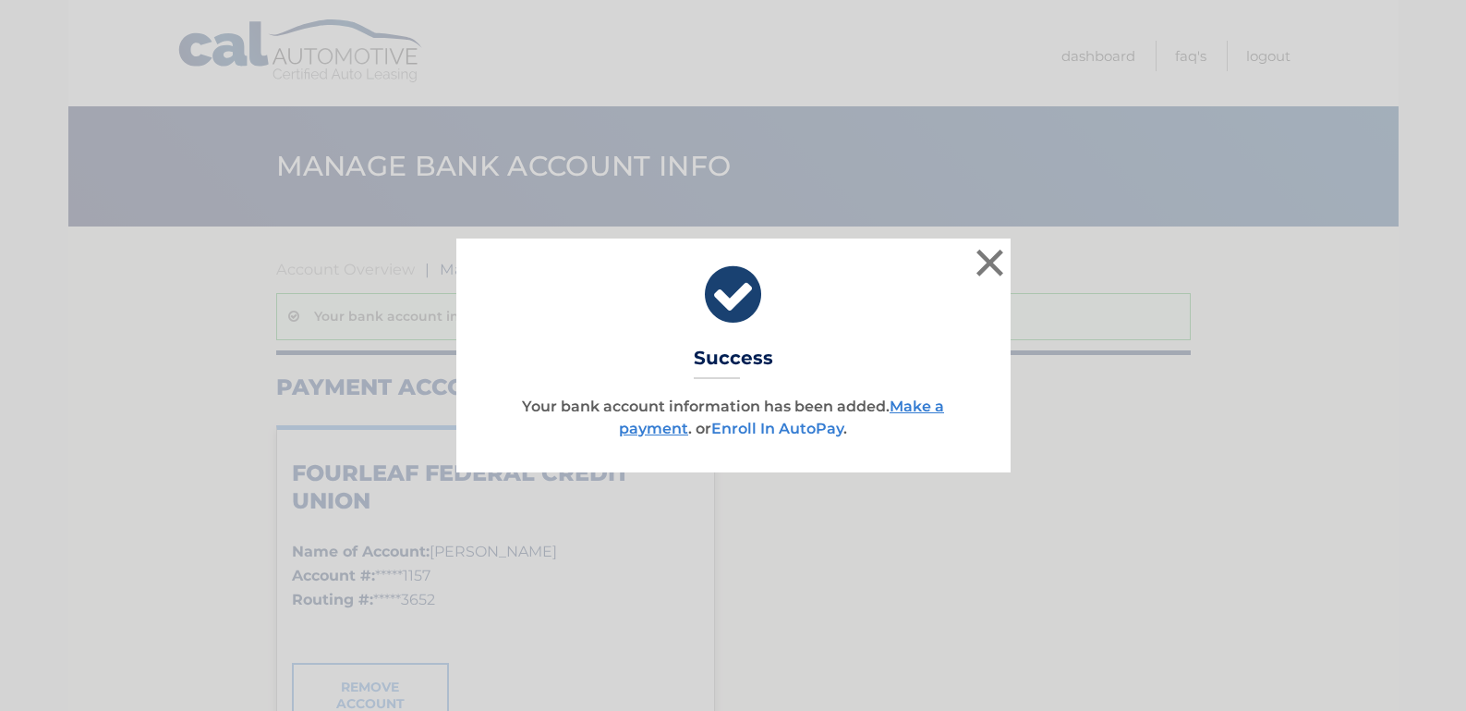
click at [761, 426] on link "Enroll In AutoPay" at bounding box center [777, 429] width 132 height 18
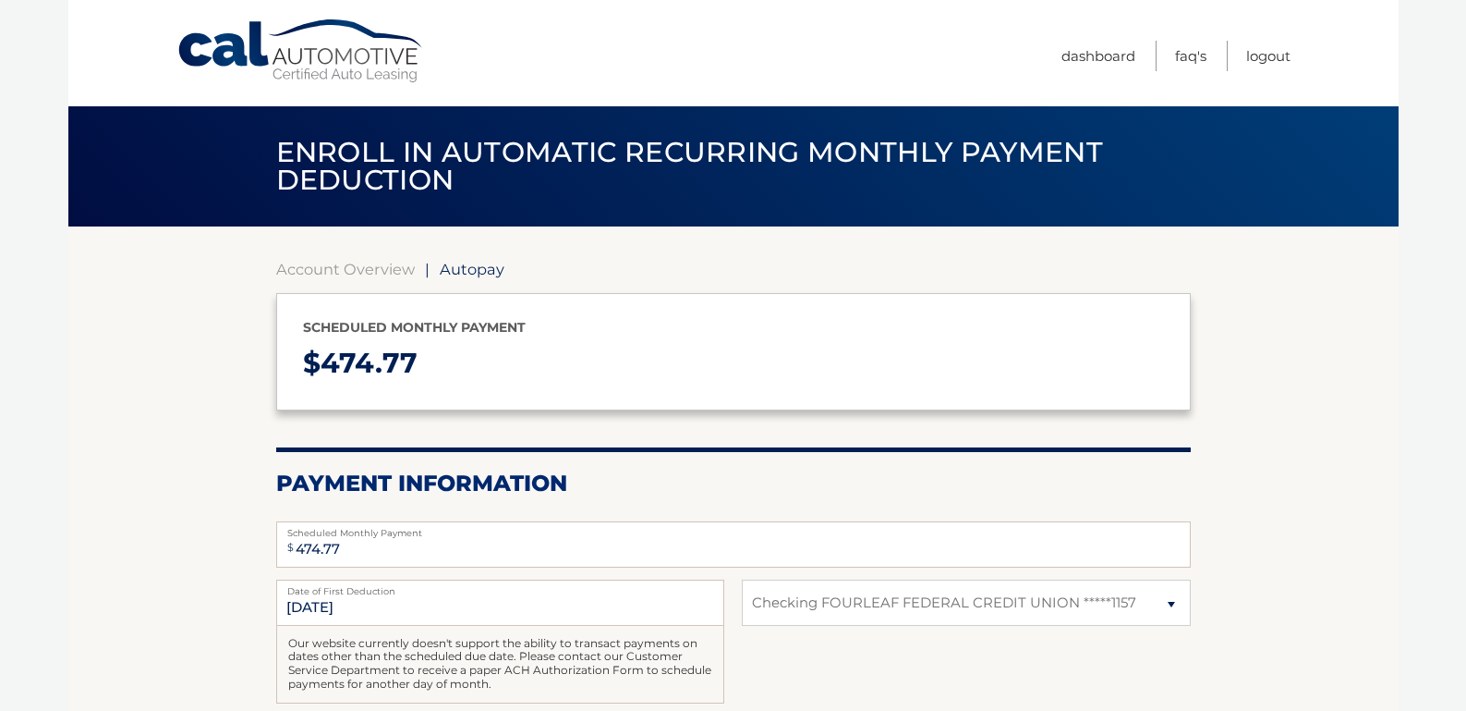
select select "ODVhYjFiYzgtZDYyNC00ZTFiLWI1NjQtOWFjYWRiNWE1NDcy"
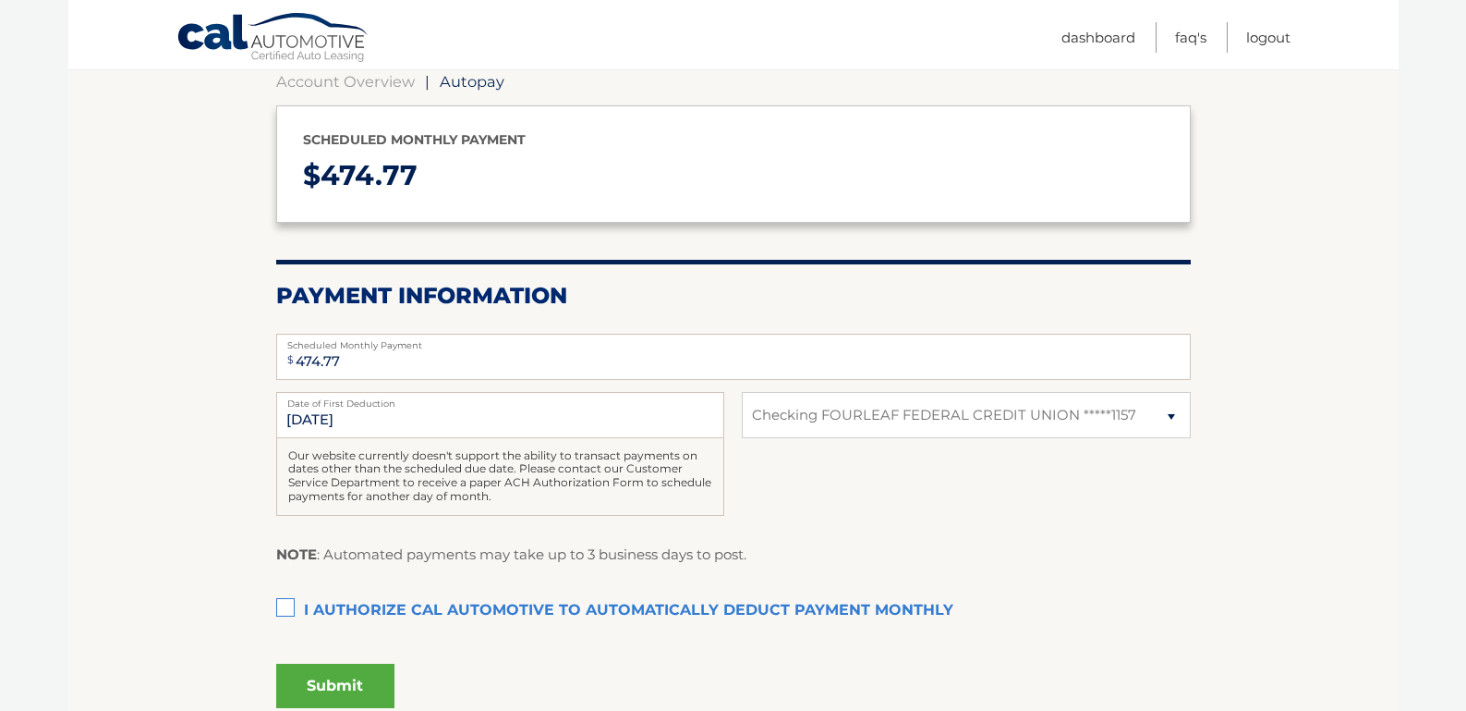
scroll to position [225, 0]
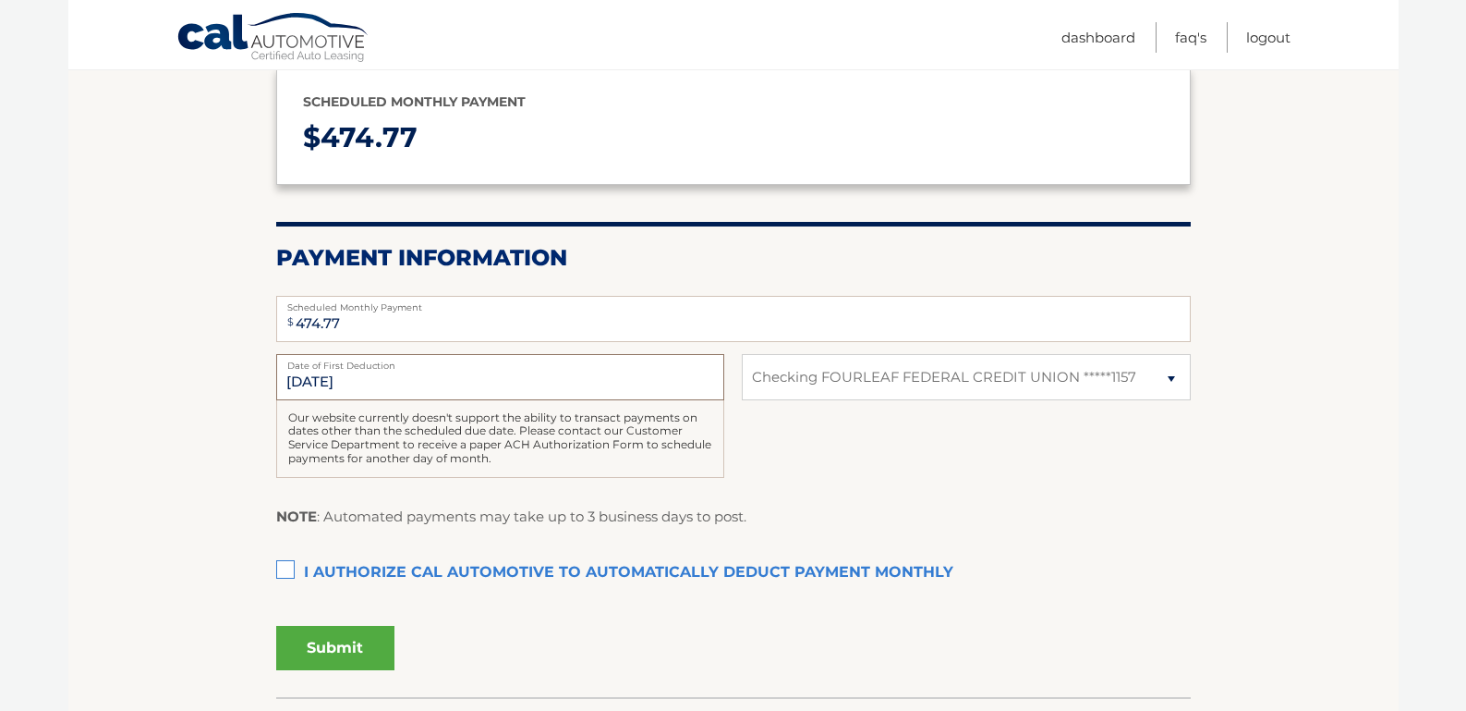
click at [326, 388] on input "10/1/2025" at bounding box center [500, 377] width 448 height 46
click at [349, 383] on input "[DATE]" at bounding box center [500, 377] width 448 height 46
click at [356, 383] on input "10/1/2025" at bounding box center [500, 377] width 448 height 46
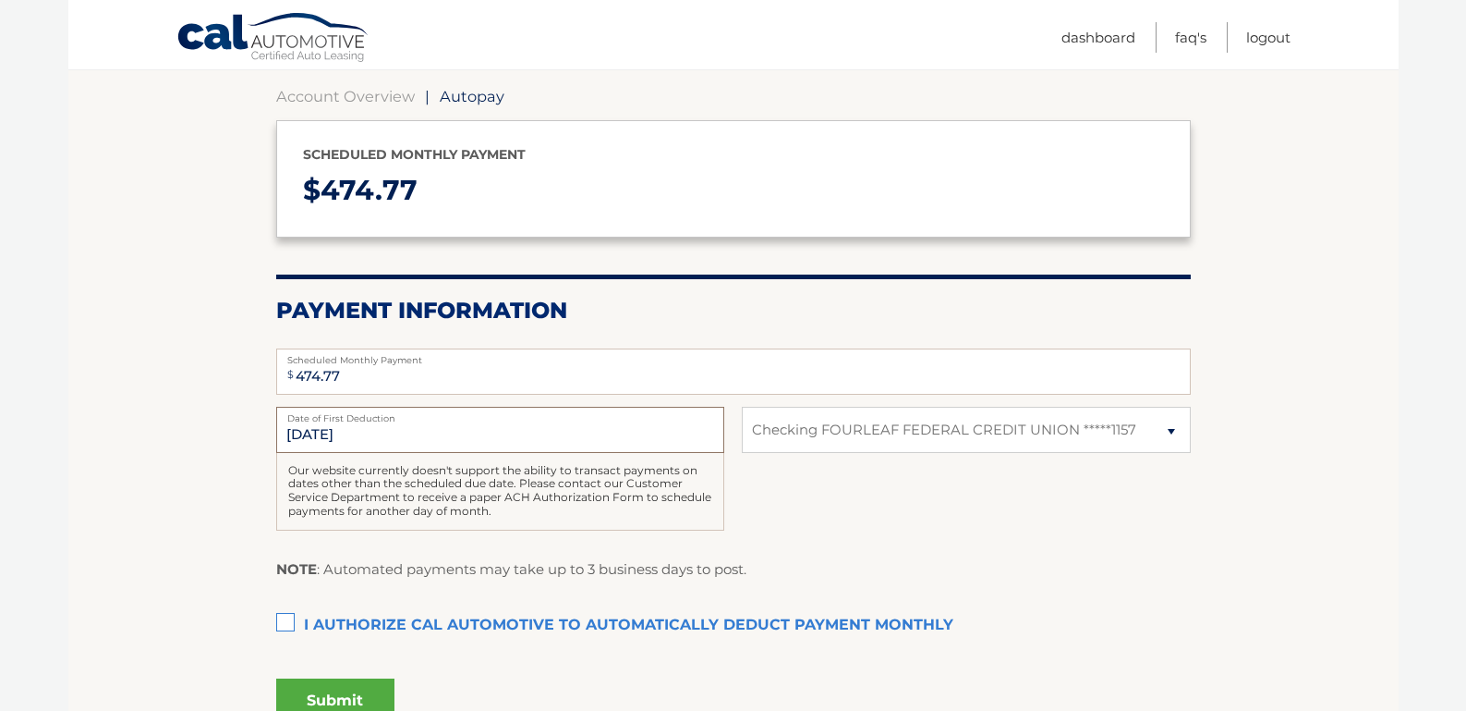
scroll to position [175, 0]
click at [286, 616] on label "I authorize cal automotive to automatically deduct payment monthly This checkbo…" at bounding box center [733, 623] width 915 height 37
click at [0, 0] on input "I authorize cal automotive to automatically deduct payment monthly This checkbo…" at bounding box center [0, 0] width 0 height 0
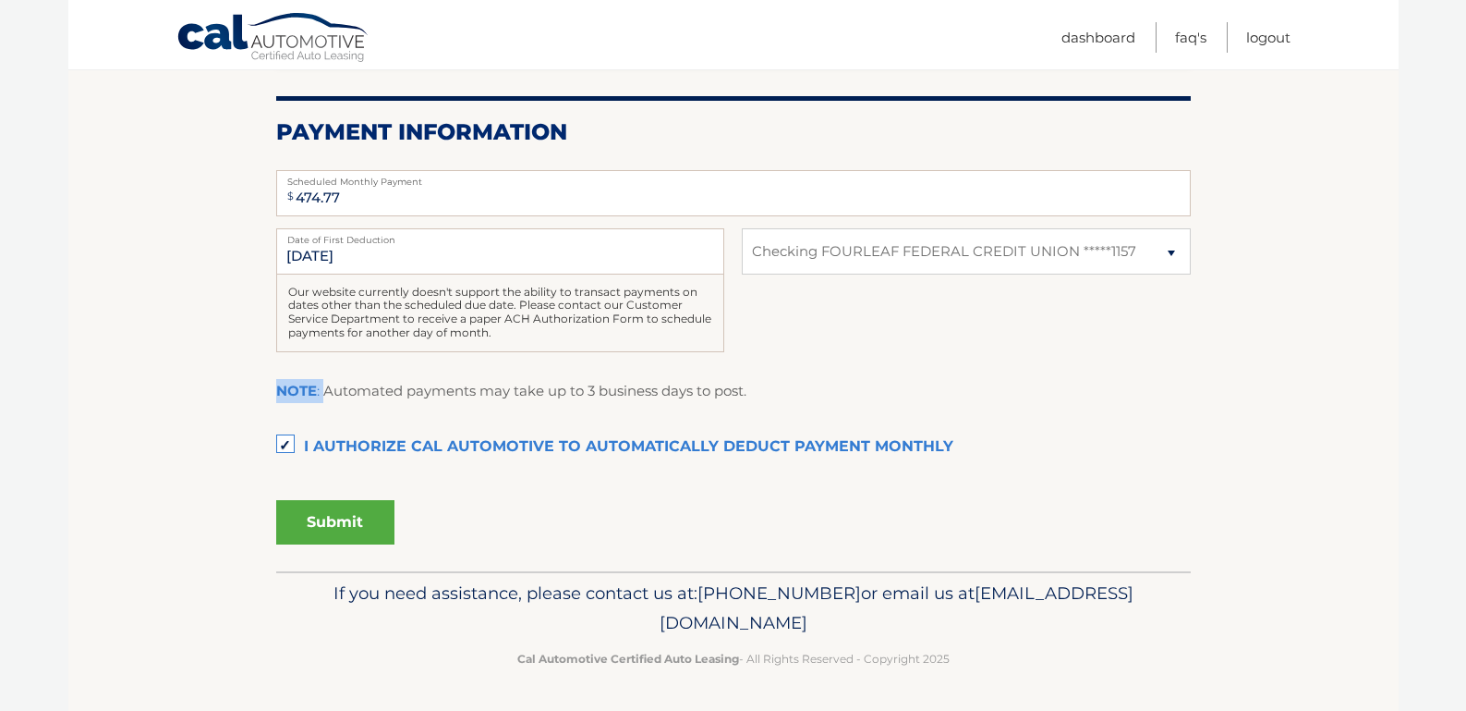
drag, startPoint x: 323, startPoint y: 390, endPoint x: 778, endPoint y: 388, distance: 454.6
click at [778, 388] on div "NOTE : Automated payments may take up to 3 business days to post." at bounding box center [733, 398] width 915 height 38
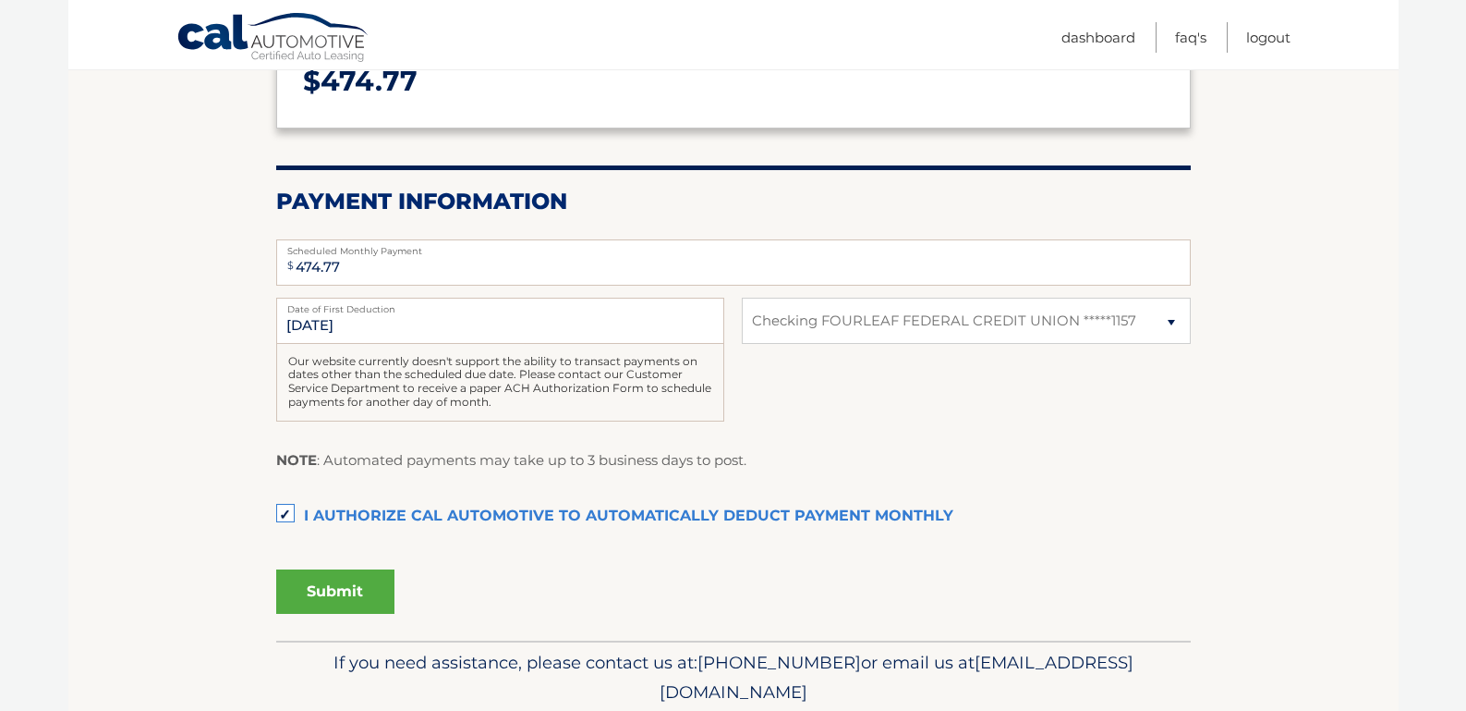
scroll to position [292, 0]
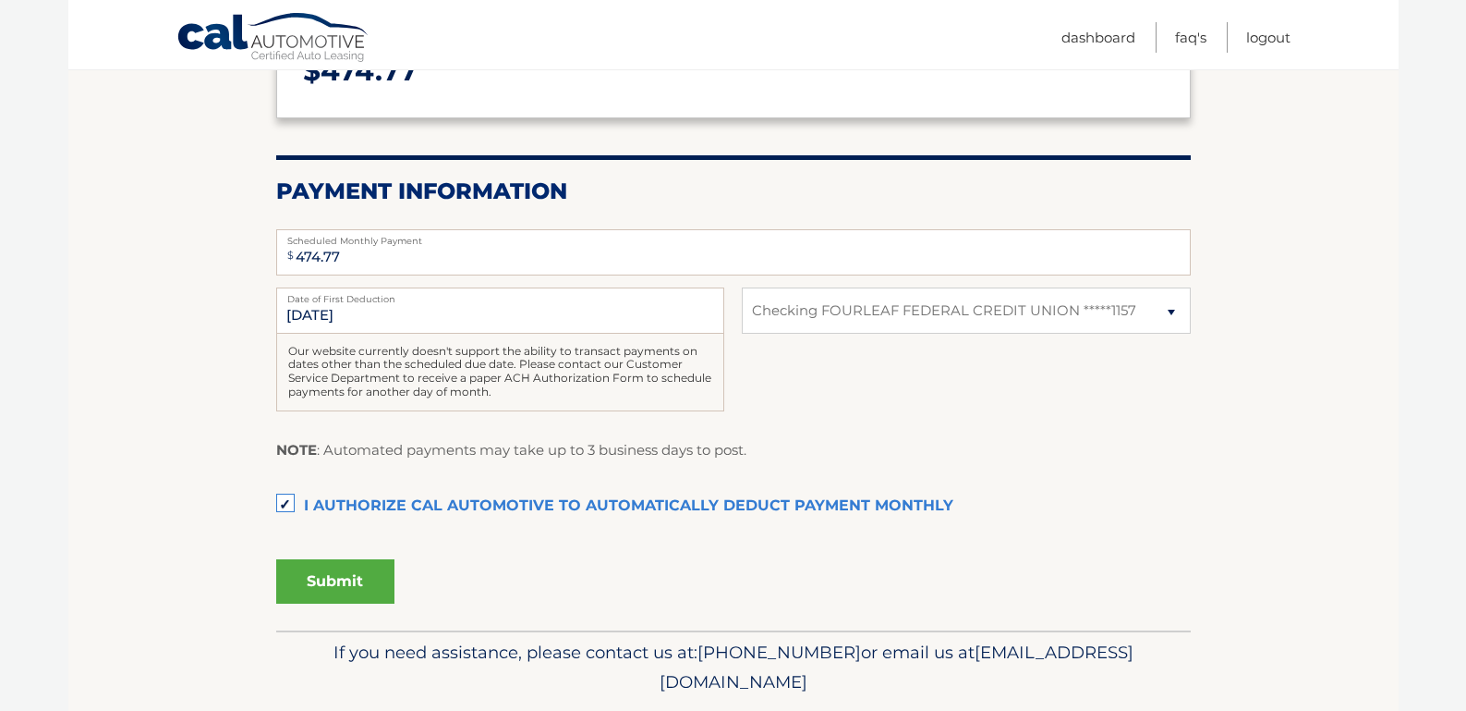
click at [326, 579] on button "Submit" at bounding box center [335, 581] width 118 height 44
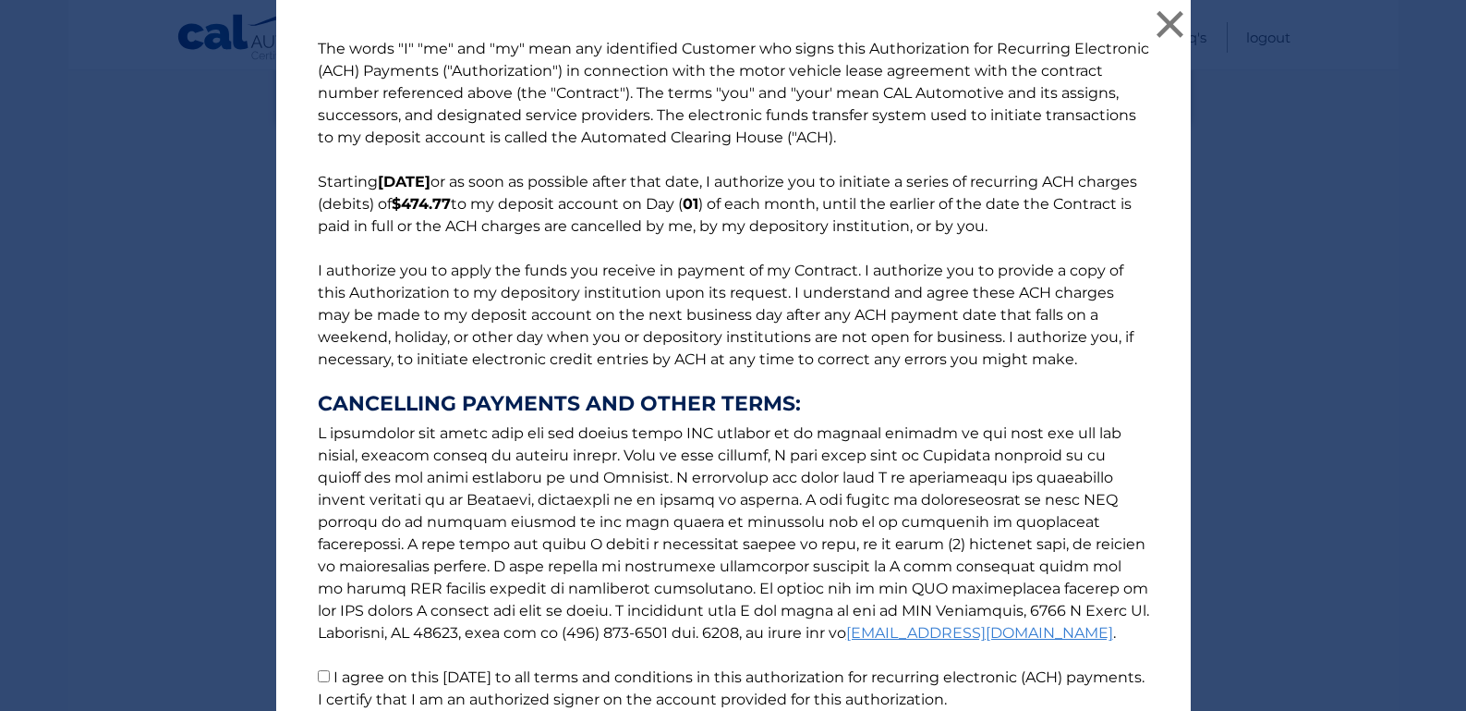
scroll to position [162, 0]
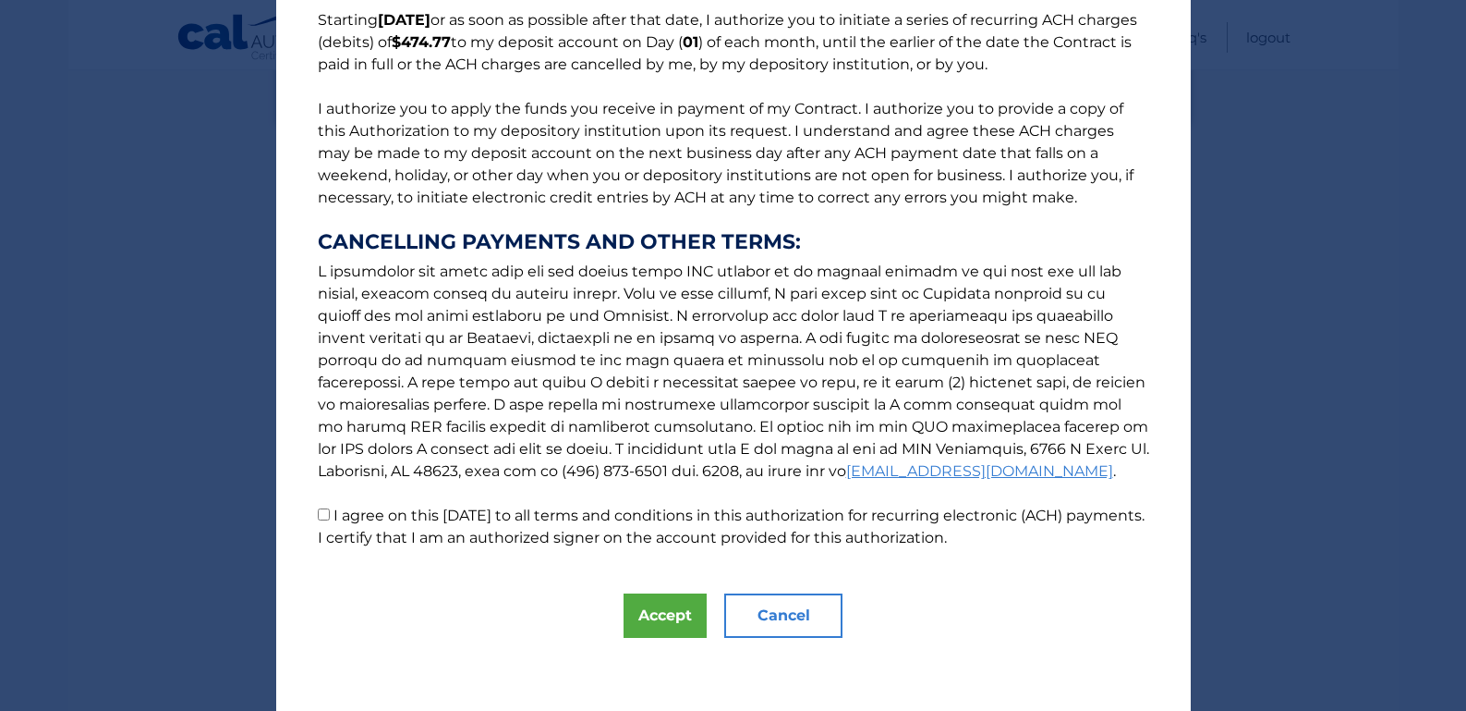
click at [393, 527] on p "The words "I" "me" and "my" mean any identified Customer who signs this Authori…" at bounding box center [733, 212] width 869 height 673
click at [321, 515] on input "I agree on this 09/17/2025 to all terms and conditions in this authorization fo…" at bounding box center [324, 514] width 12 height 12
checkbox input "true"
click at [663, 609] on button "Accept" at bounding box center [665, 615] width 83 height 44
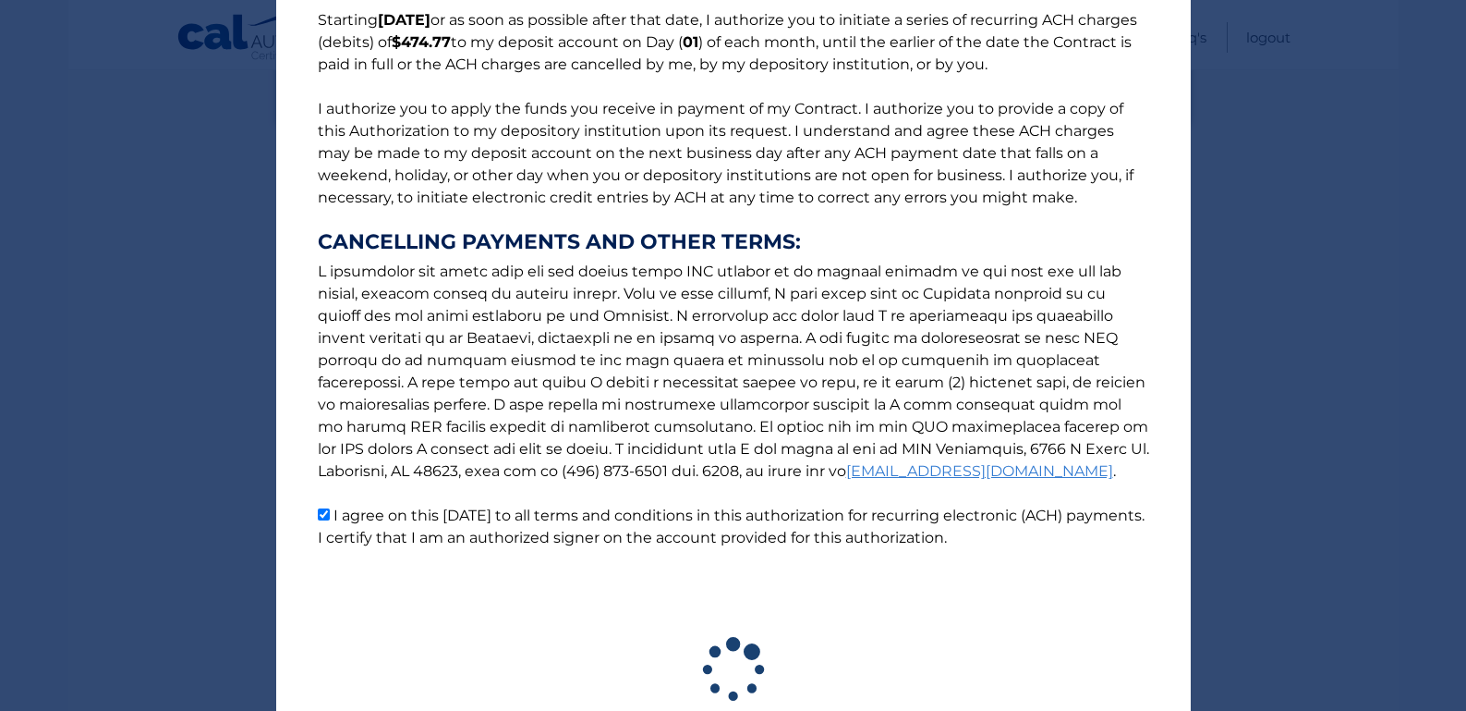
scroll to position [0, 0]
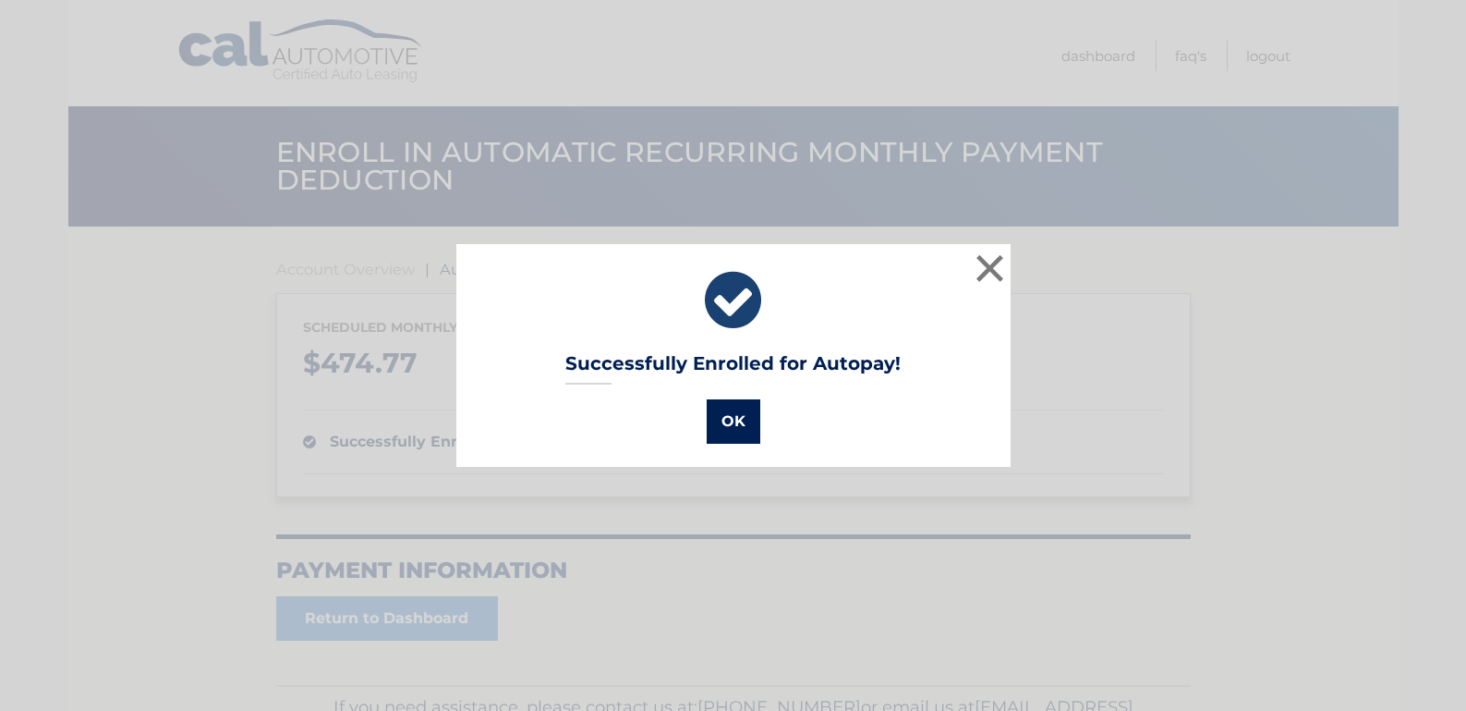
click at [733, 415] on button "OK" at bounding box center [734, 421] width 54 height 44
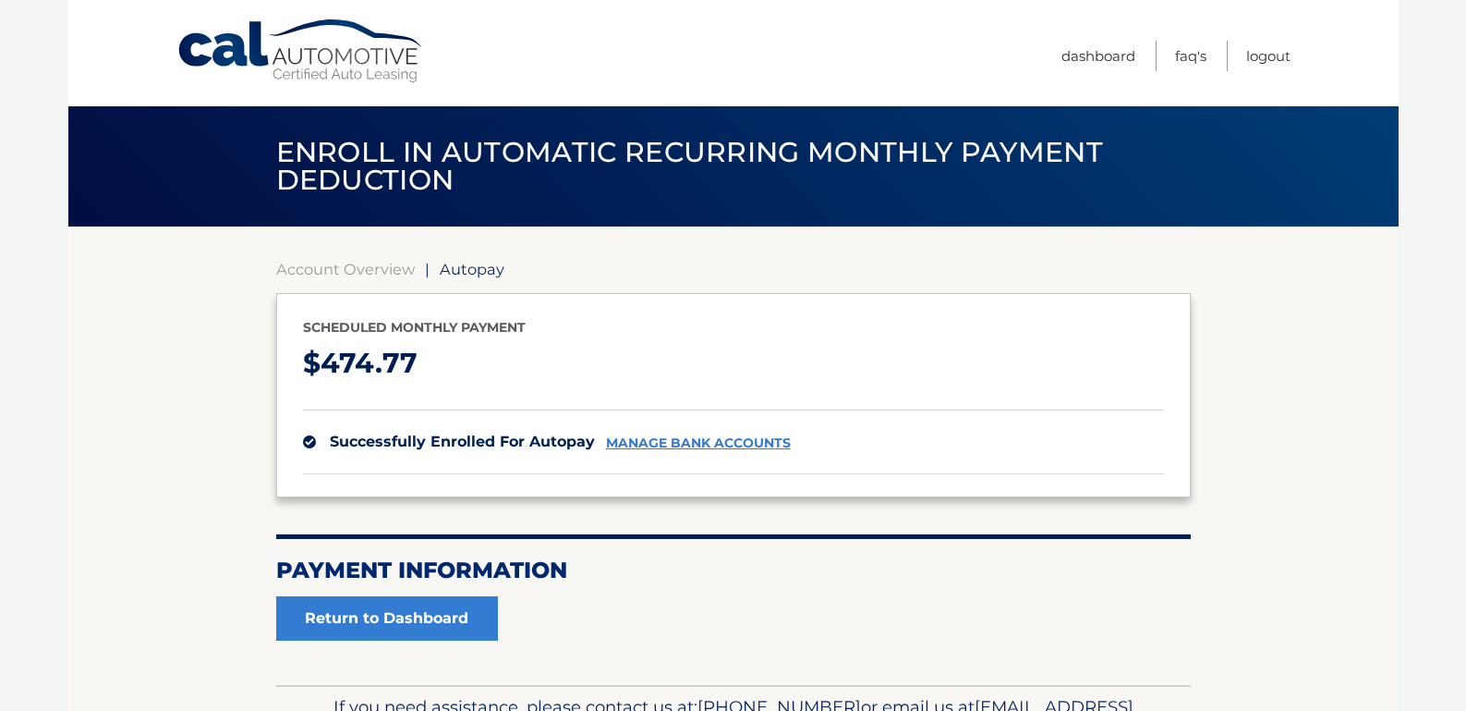
scroll to position [115, 0]
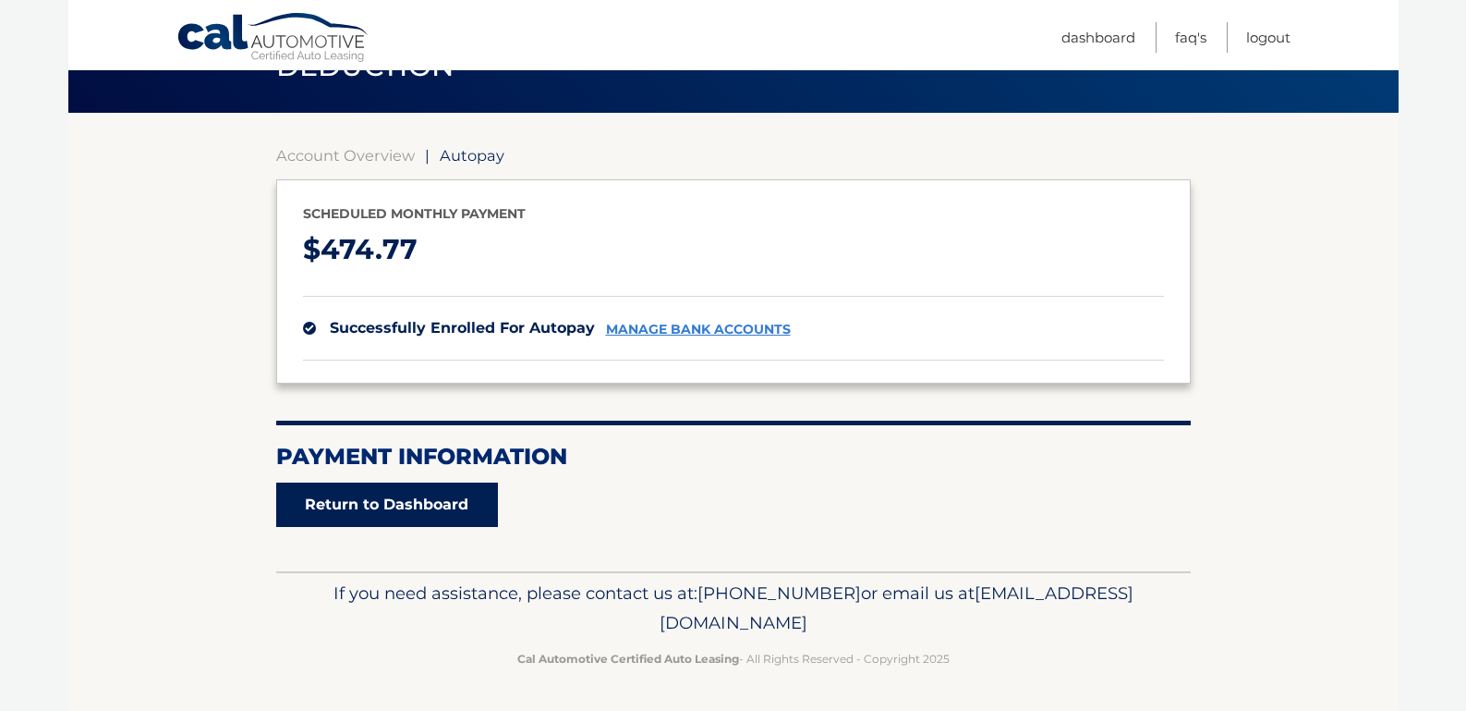
click at [394, 502] on link "Return to Dashboard" at bounding box center [387, 504] width 222 height 44
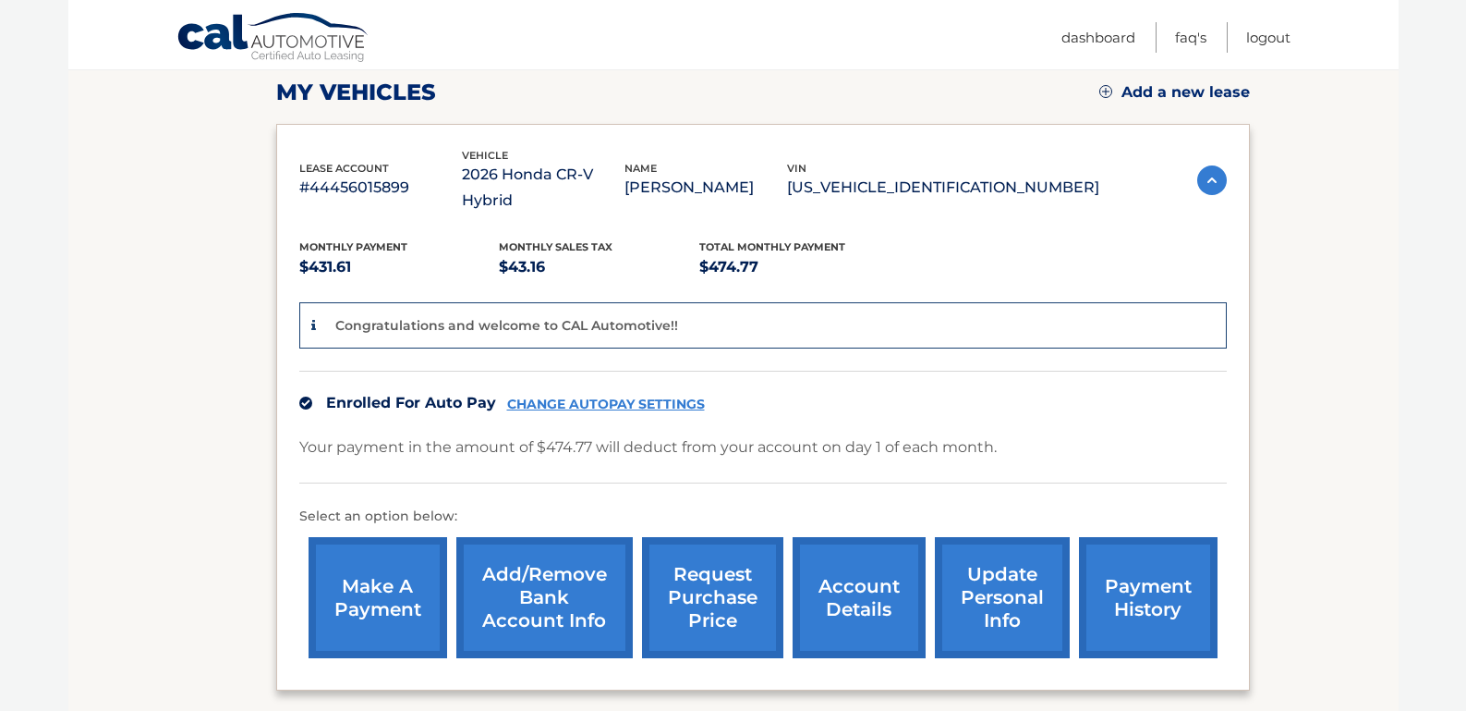
scroll to position [260, 0]
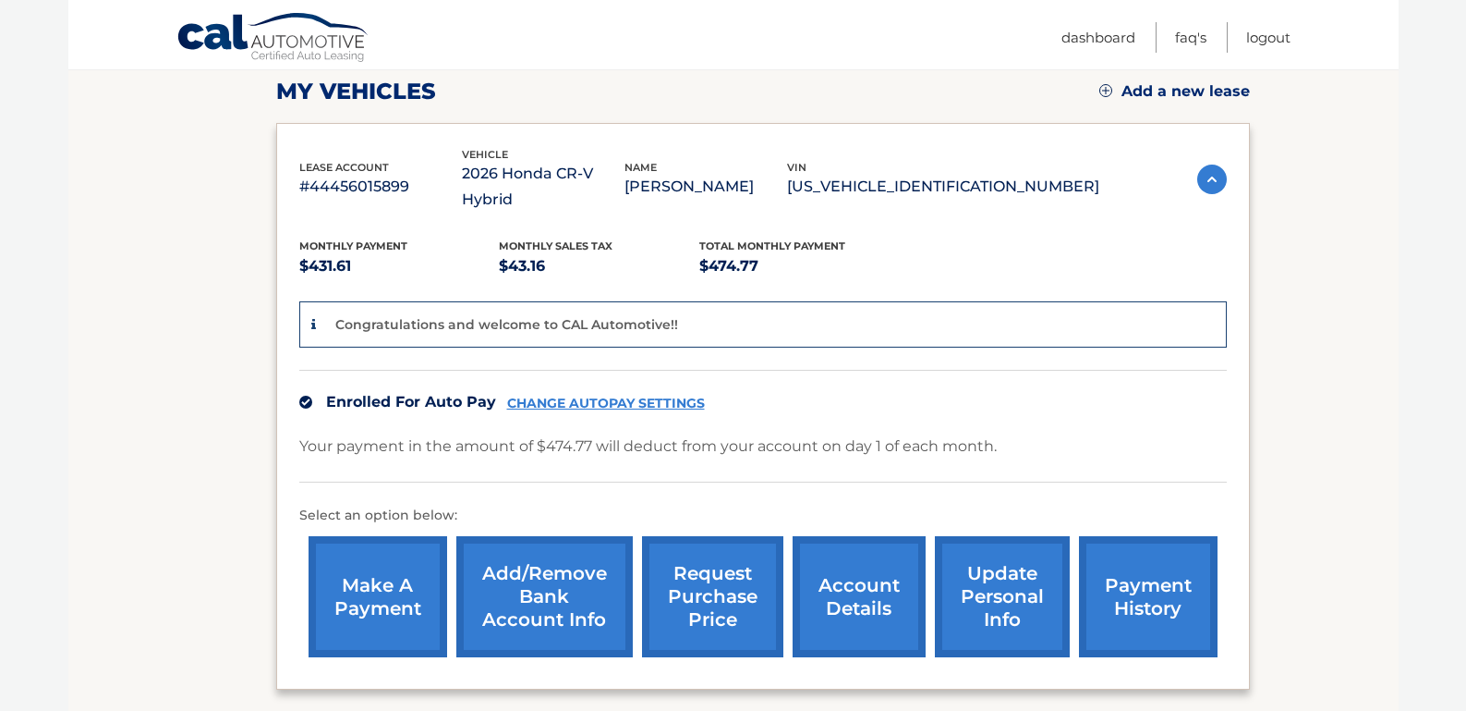
click at [632, 395] on link "CHANGE AUTOPAY SETTINGS" at bounding box center [606, 403] width 198 height 16
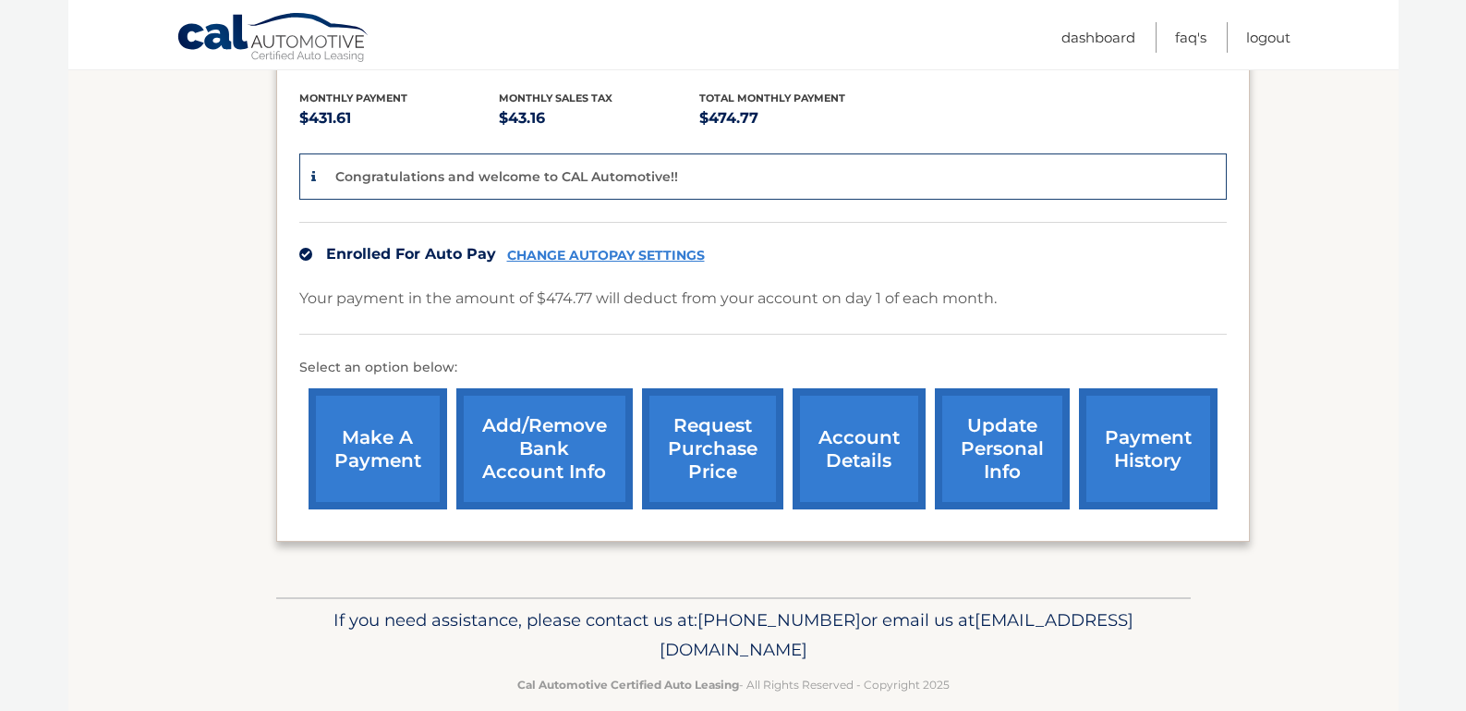
click at [871, 432] on link "account details" at bounding box center [859, 448] width 133 height 121
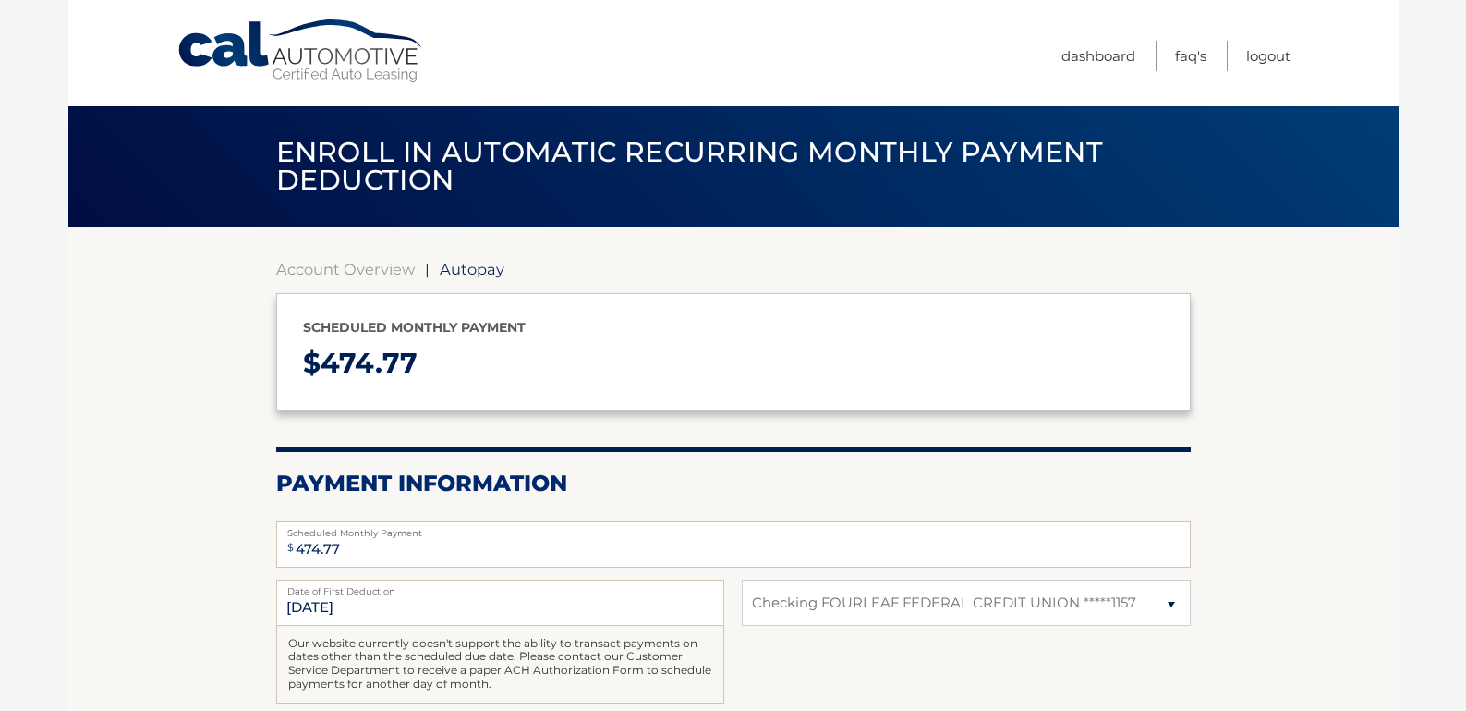
select select "ODVhYjFiYzgtZDYyNC00ZTFiLWI1NjQtOWFjYWRiNWE1NDcy"
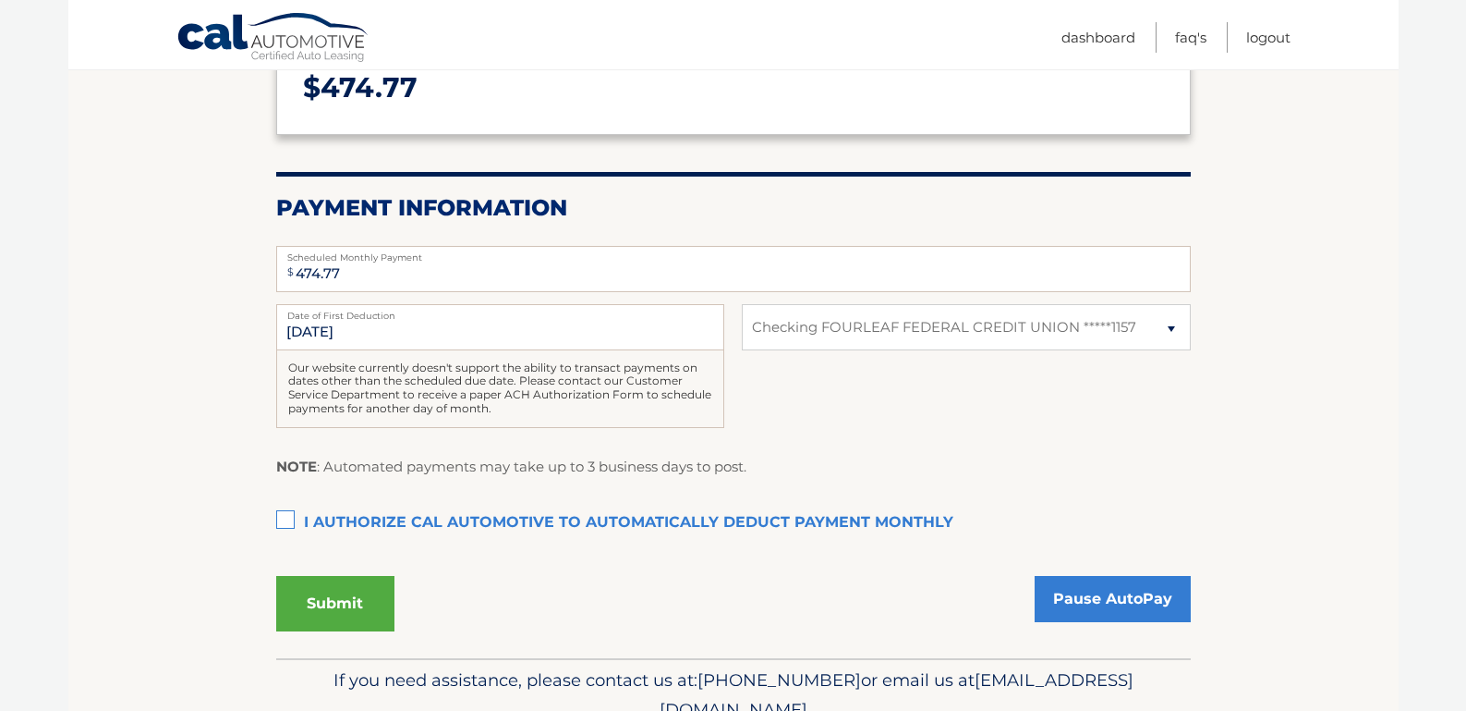
scroll to position [290, 0]
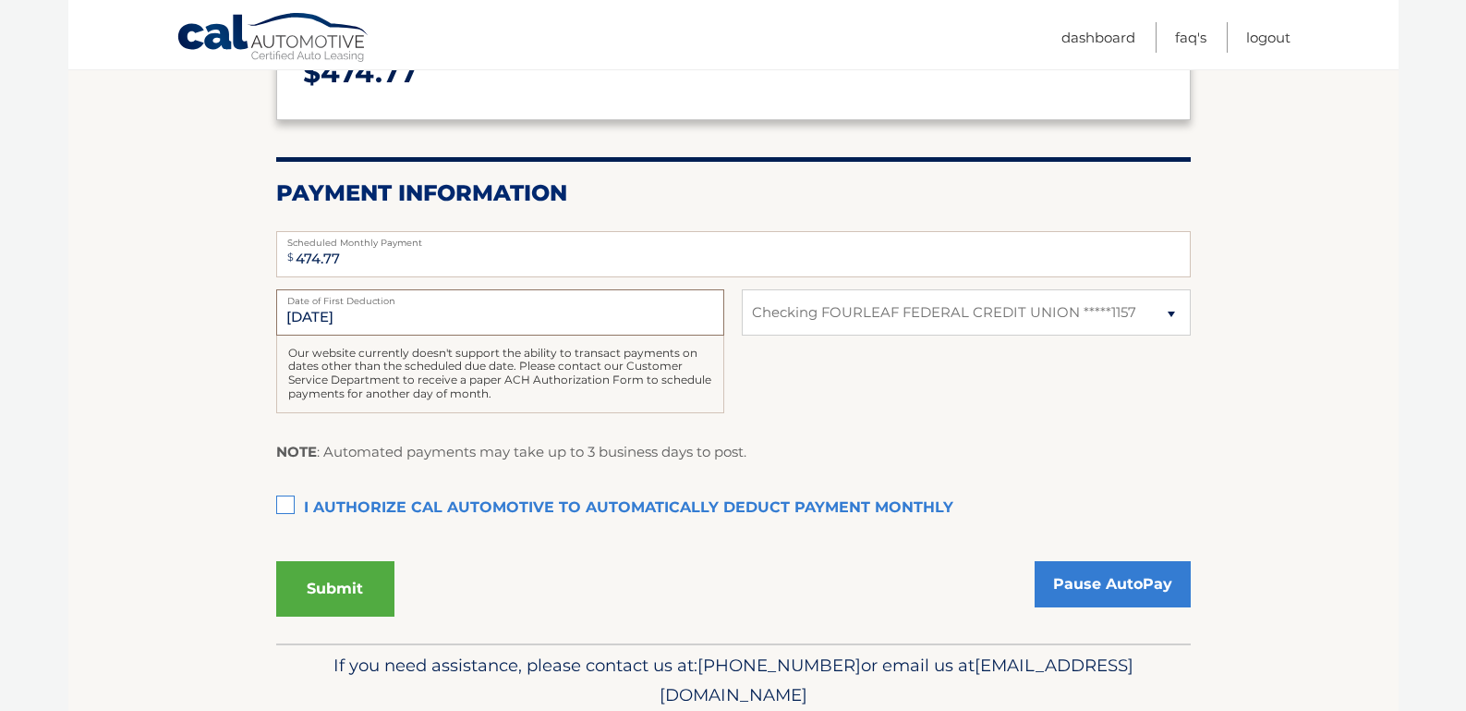
click at [354, 318] on input "[DATE]" at bounding box center [500, 312] width 448 height 46
click at [335, 306] on input "[DATE]" at bounding box center [500, 312] width 448 height 46
click at [1166, 314] on select "Select Bank Account Checking FOURLEAF FEDERAL CREDIT UNION *****1157" at bounding box center [966, 312] width 448 height 46
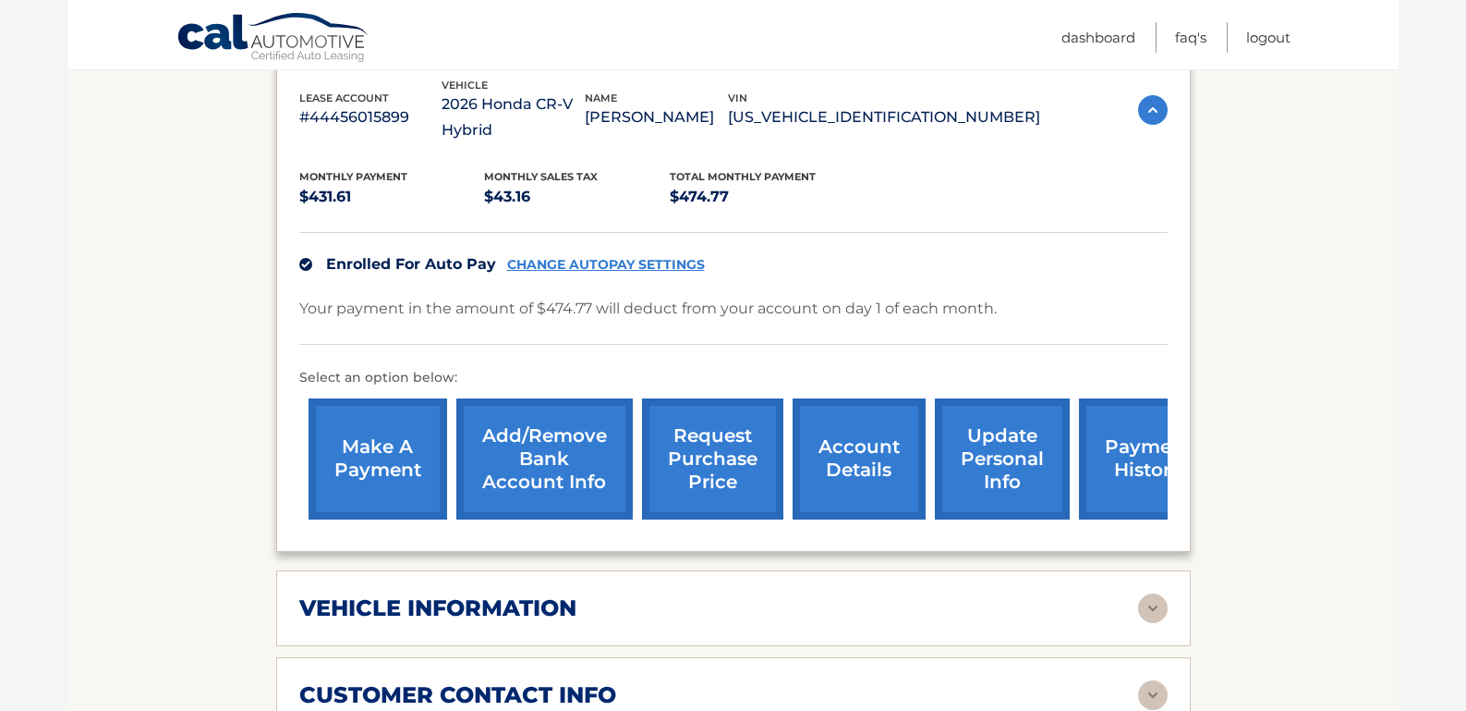
scroll to position [354, 0]
drag, startPoint x: 486, startPoint y: 192, endPoint x: 535, endPoint y: 193, distance: 49.0
click at [535, 193] on p "$43.16" at bounding box center [577, 196] width 186 height 26
drag, startPoint x: 670, startPoint y: 193, endPoint x: 729, endPoint y: 194, distance: 59.1
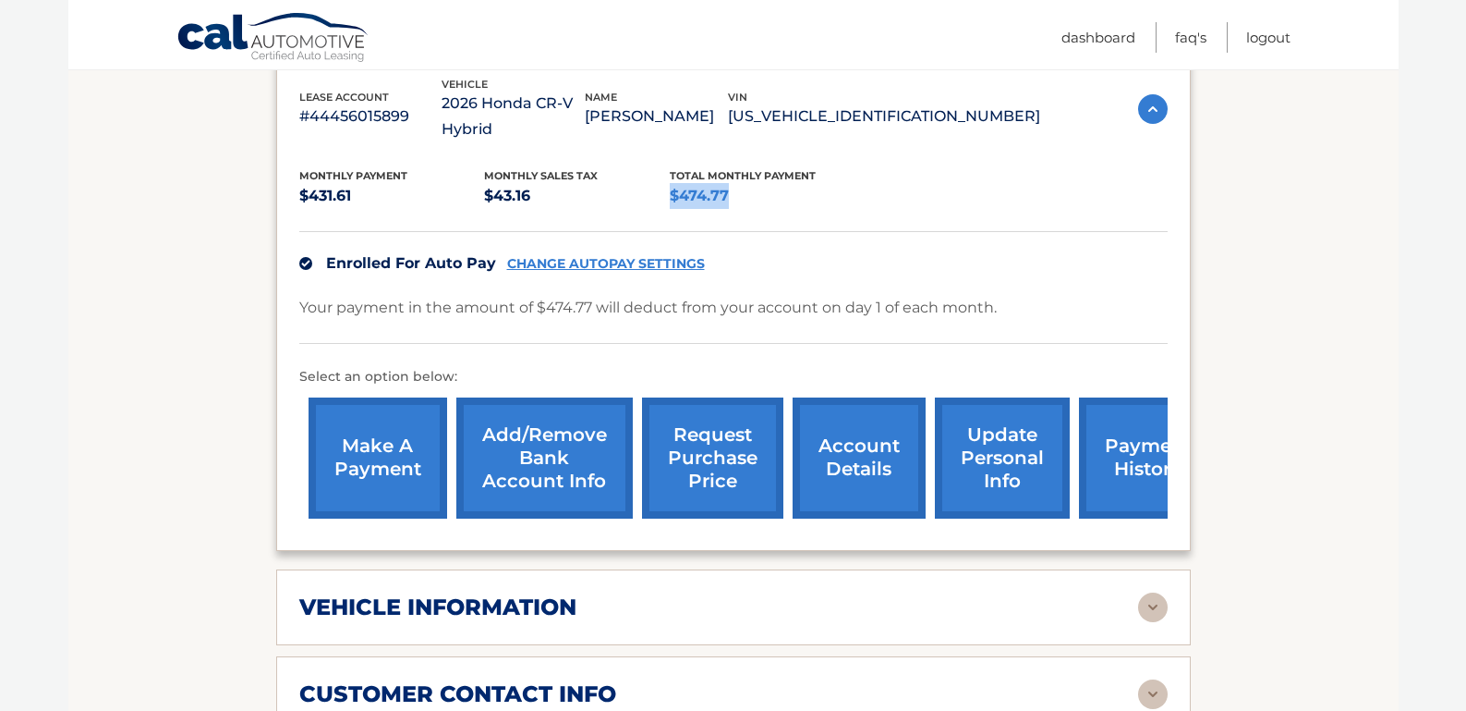
click at [729, 194] on p "$474.77" at bounding box center [763, 196] width 186 height 26
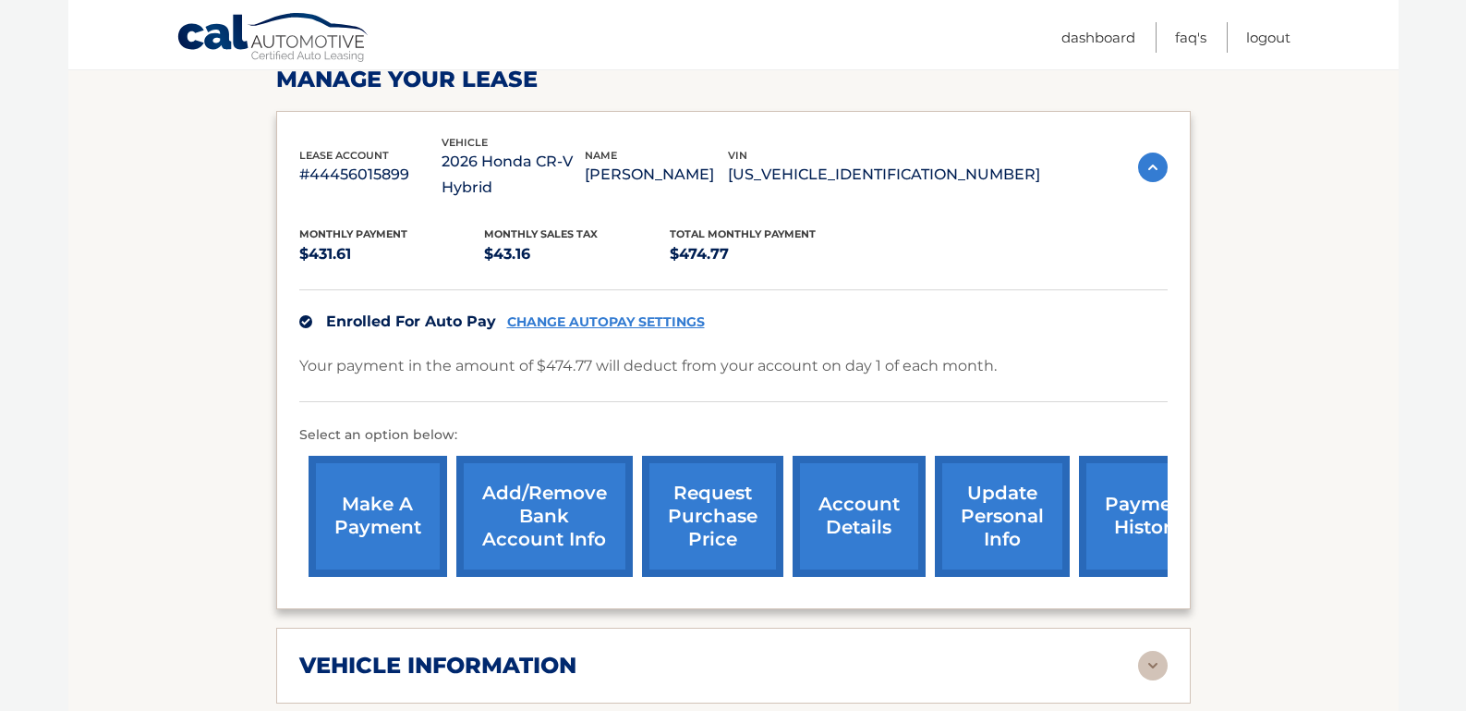
scroll to position [0, 0]
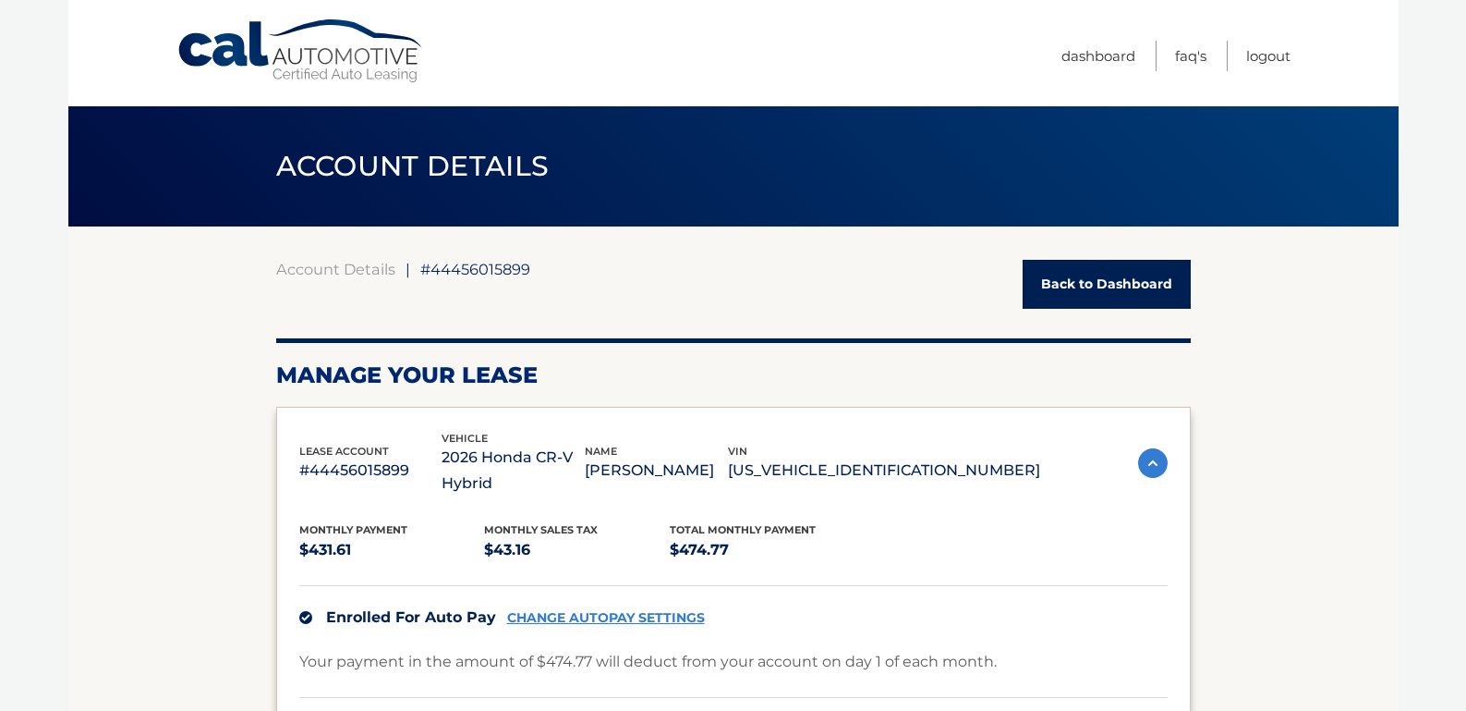
click at [1113, 288] on link "Back to Dashboard" at bounding box center [1107, 284] width 168 height 49
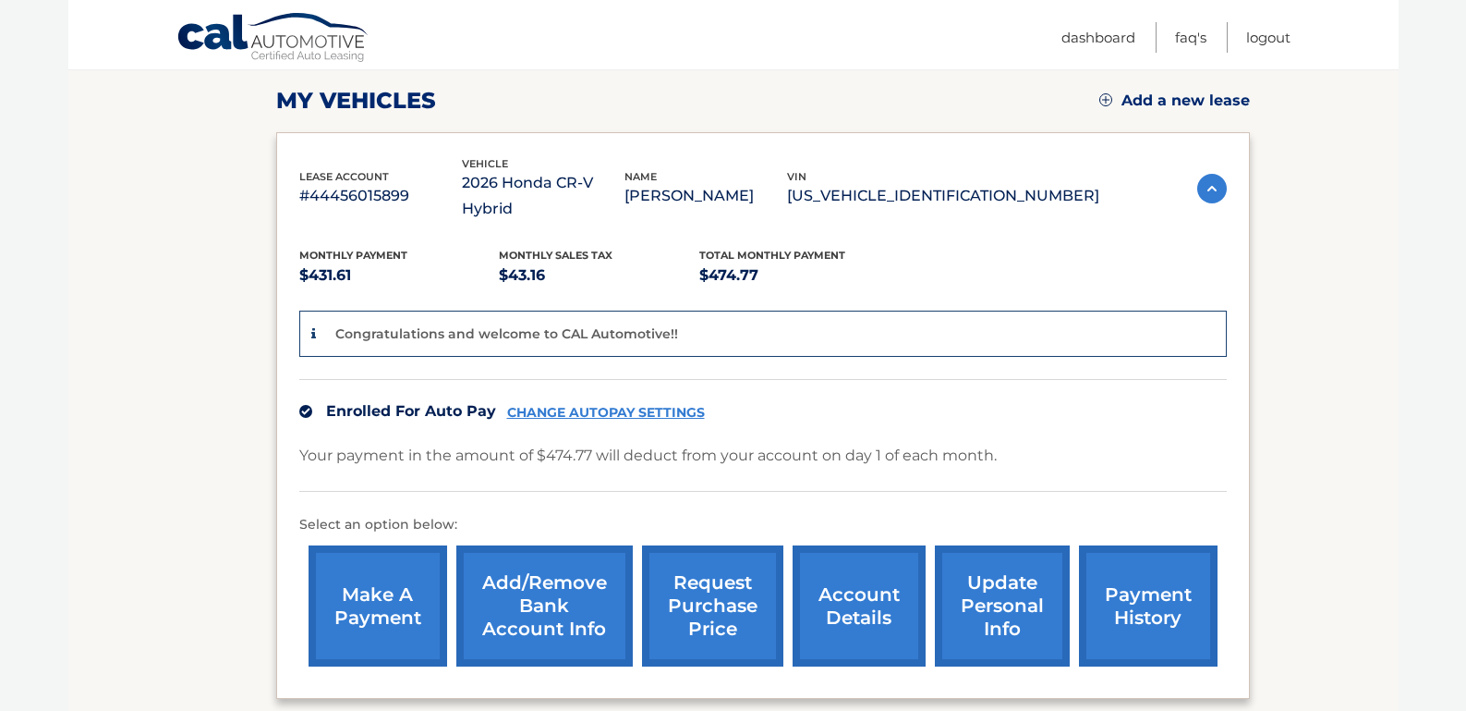
scroll to position [249, 0]
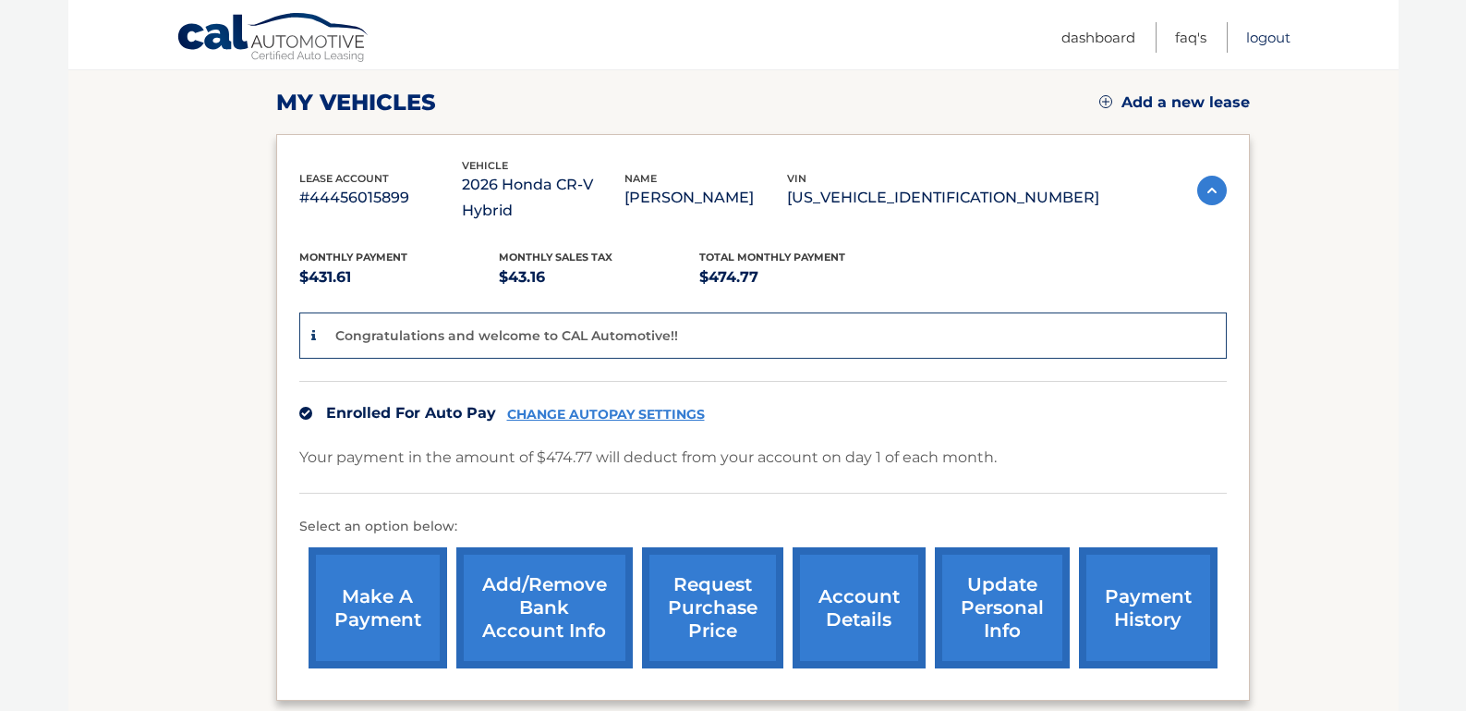
click at [1276, 39] on link "Logout" at bounding box center [1268, 37] width 44 height 30
